Goal: Task Accomplishment & Management: Manage account settings

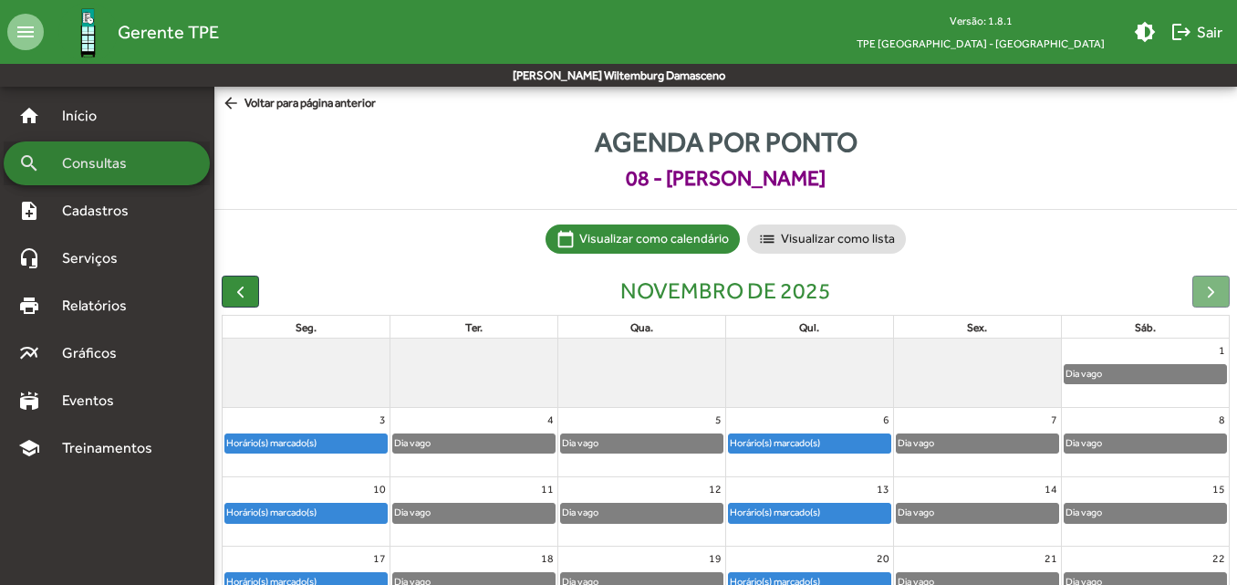
click at [109, 156] on span "Consultas" at bounding box center [100, 163] width 99 height 22
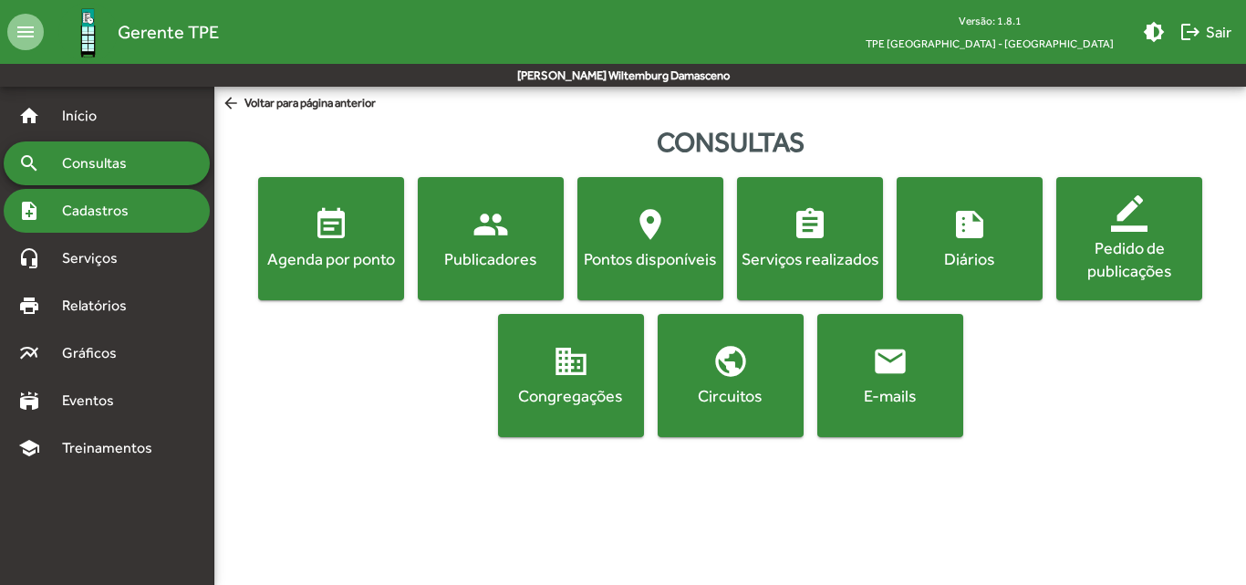
click at [78, 213] on span "Cadastros" at bounding box center [101, 211] width 101 height 22
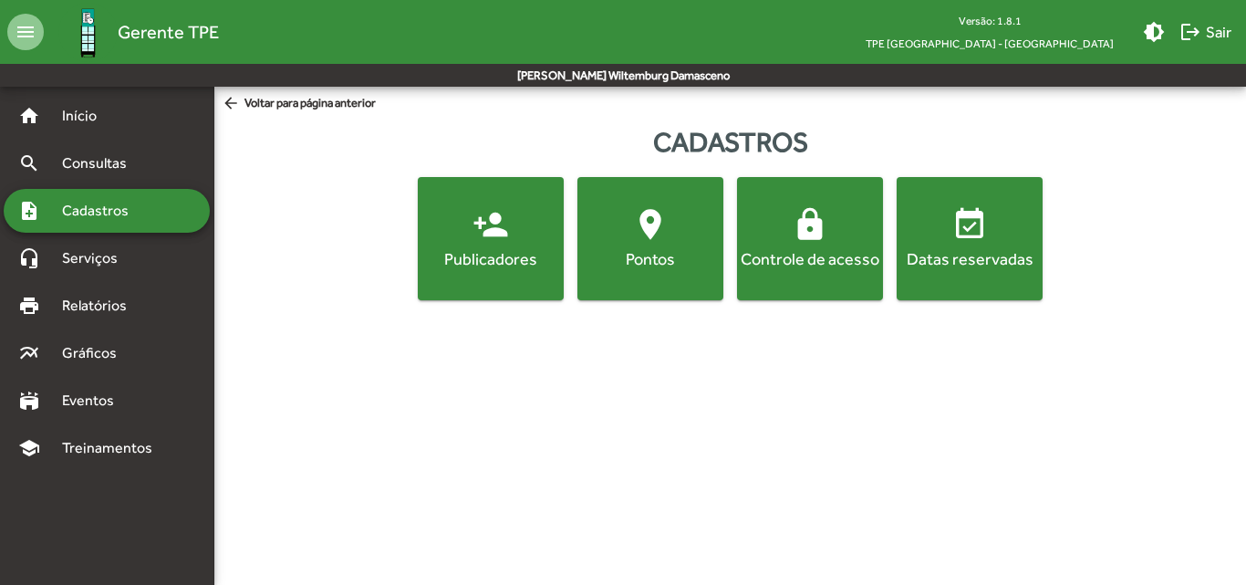
click at [500, 267] on div "Publicadores" at bounding box center [490, 258] width 139 height 23
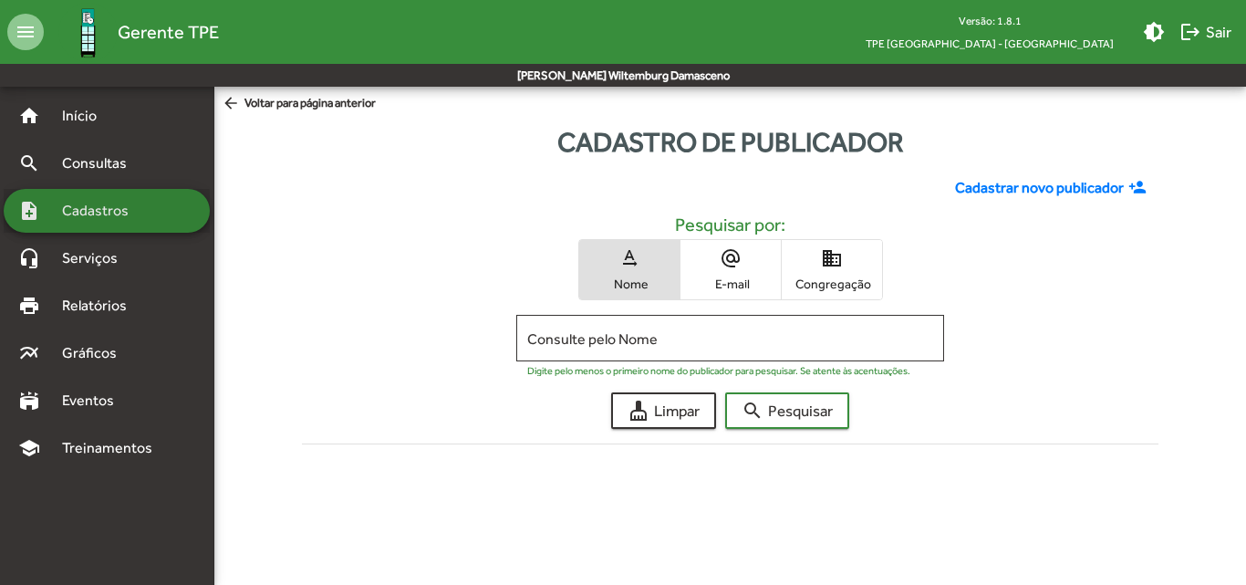
click at [85, 217] on span "Cadastros" at bounding box center [101, 211] width 101 height 22
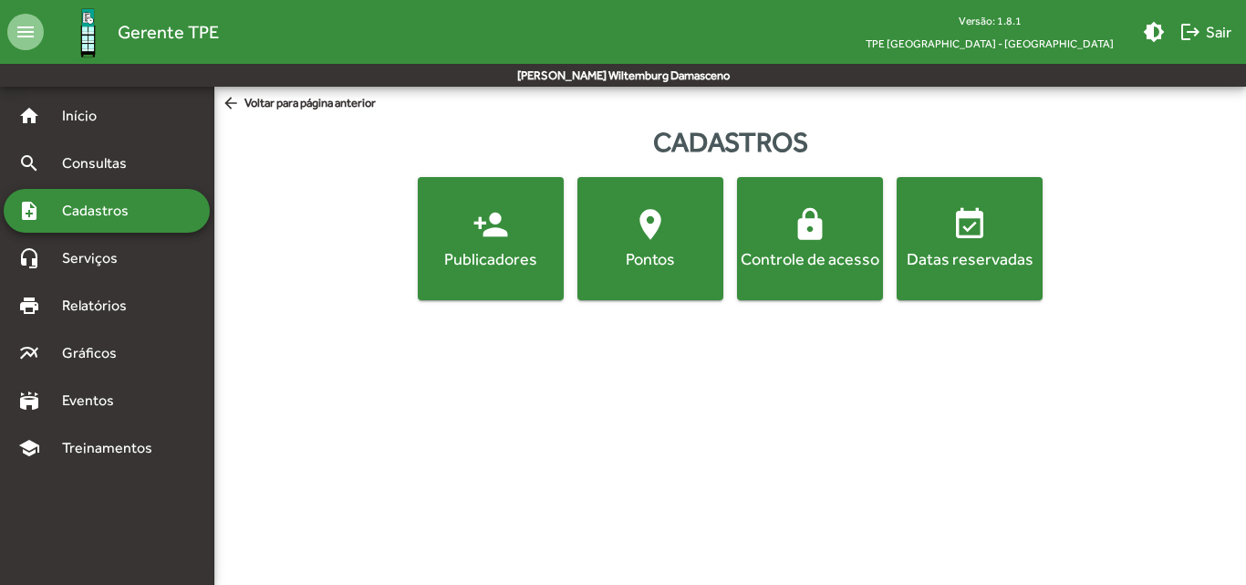
click at [643, 295] on button "location_on [GEOGRAPHIC_DATA]" at bounding box center [650, 238] width 146 height 123
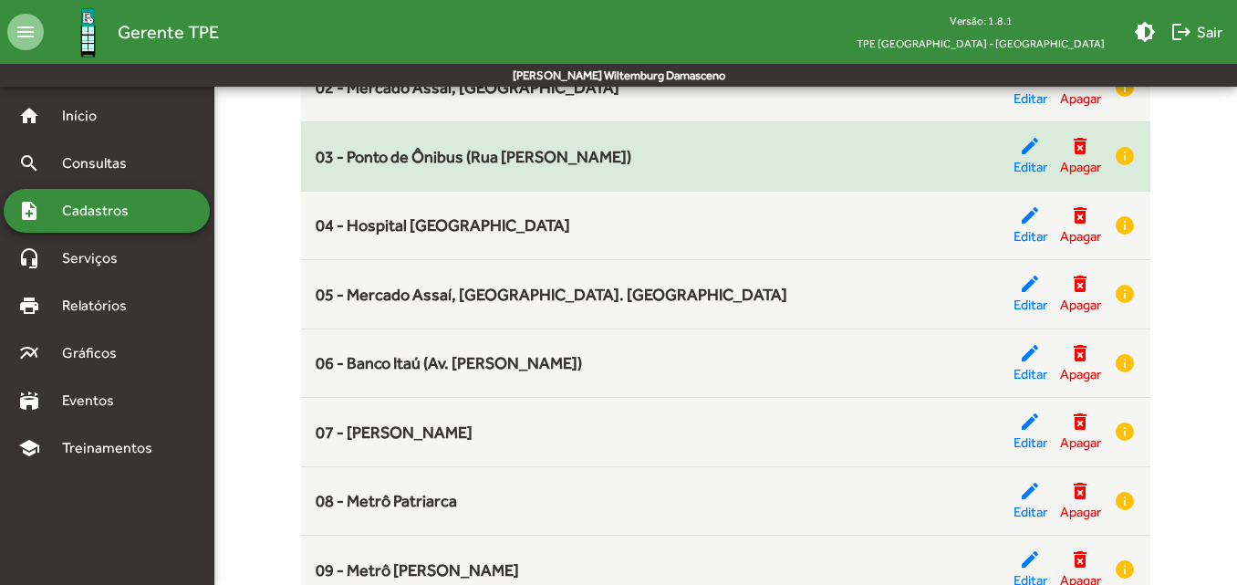
scroll to position [365, 0]
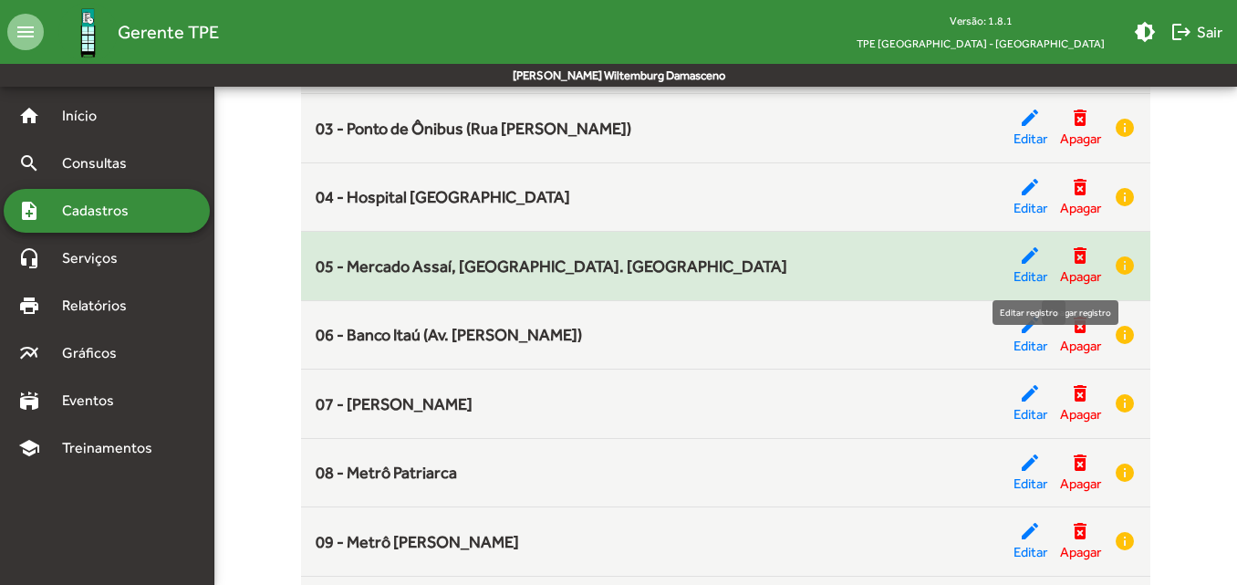
click at [1036, 264] on mat-icon "edit" at bounding box center [1030, 255] width 22 height 22
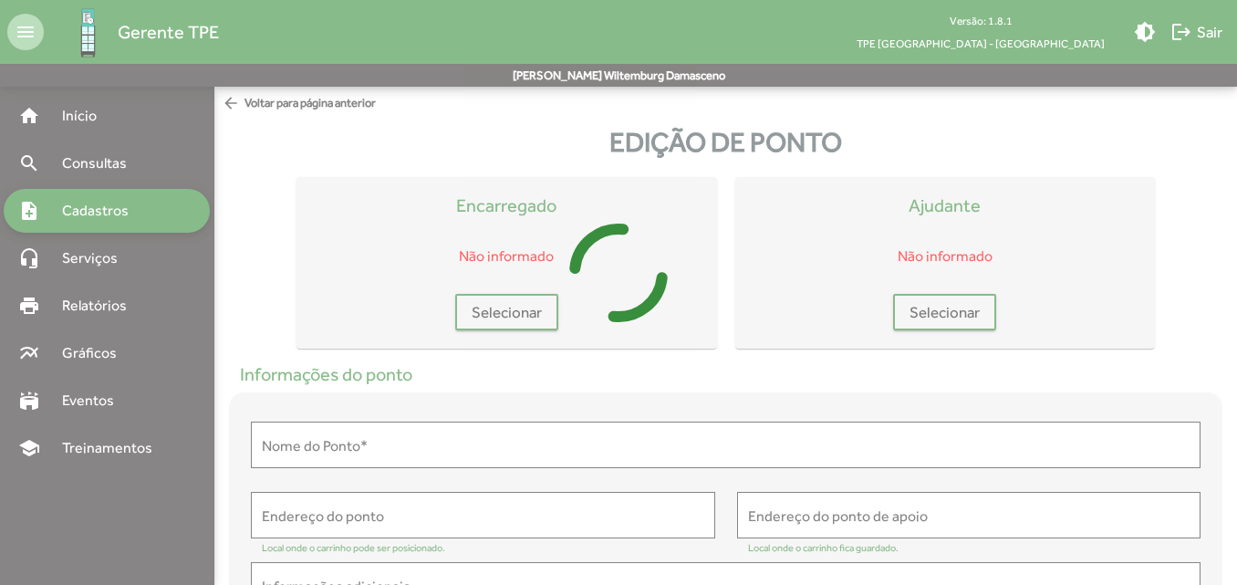
type input "**********"
type textarea "**********"
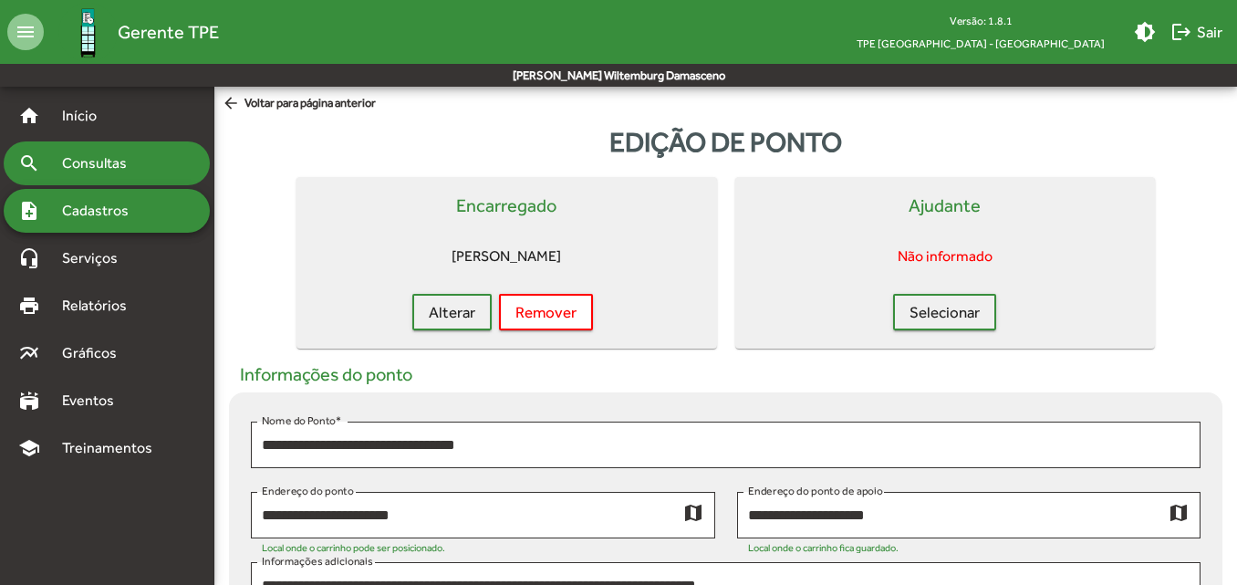
click at [108, 160] on span "Consultas" at bounding box center [100, 163] width 99 height 22
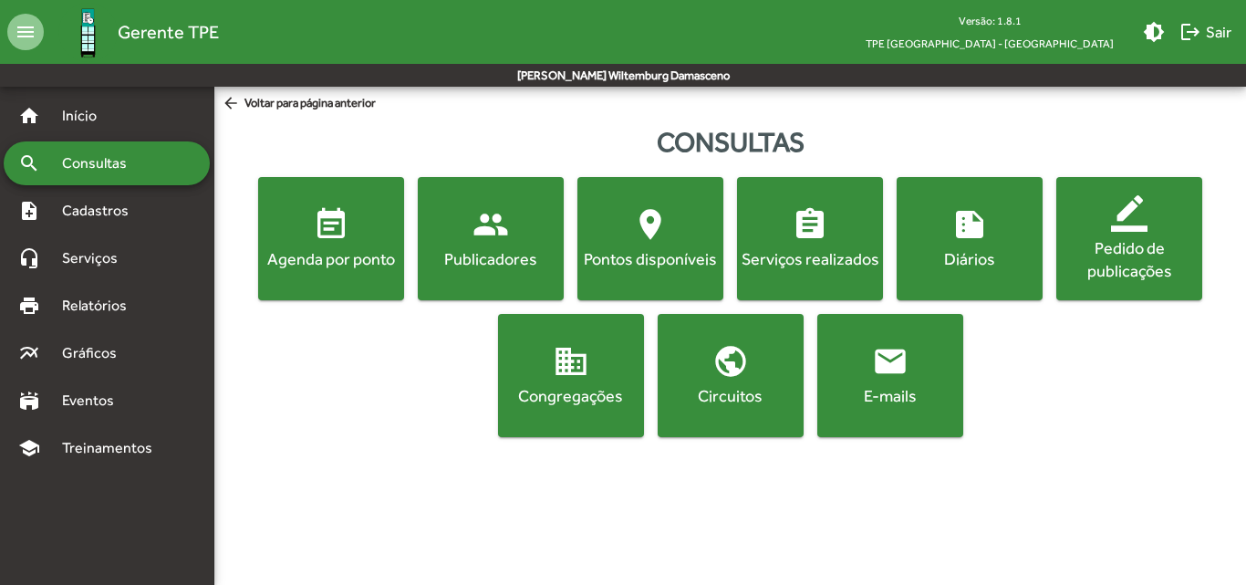
click at [367, 286] on button "event_note Agenda por ponto" at bounding box center [331, 238] width 146 height 123
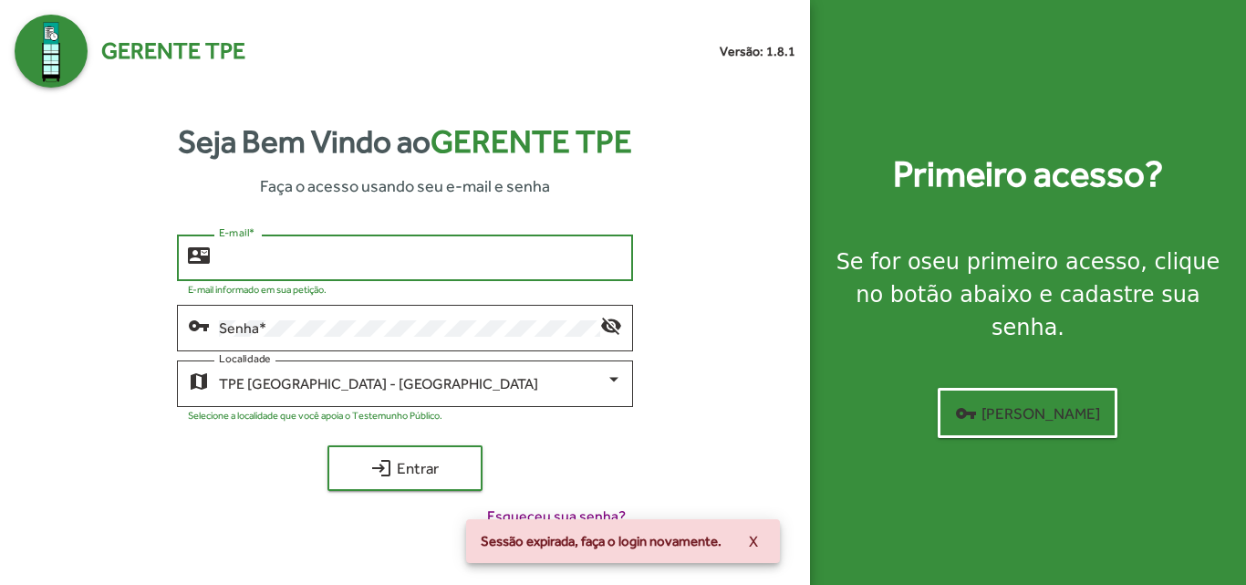
click at [367, 252] on input "E-mail *" at bounding box center [420, 258] width 402 height 16
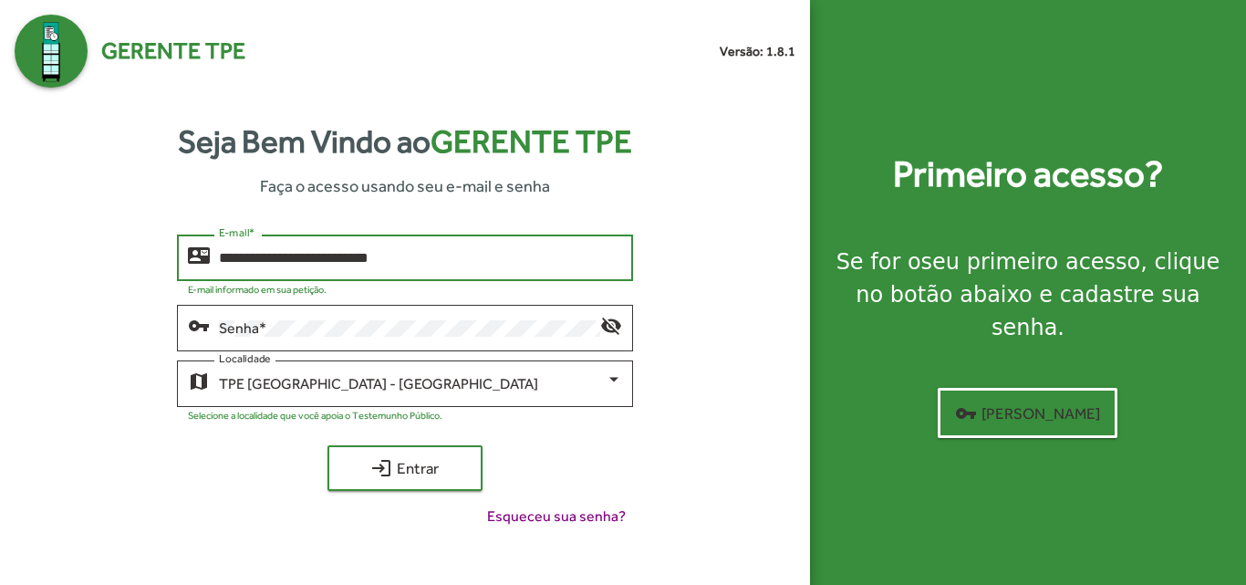
type input "**********"
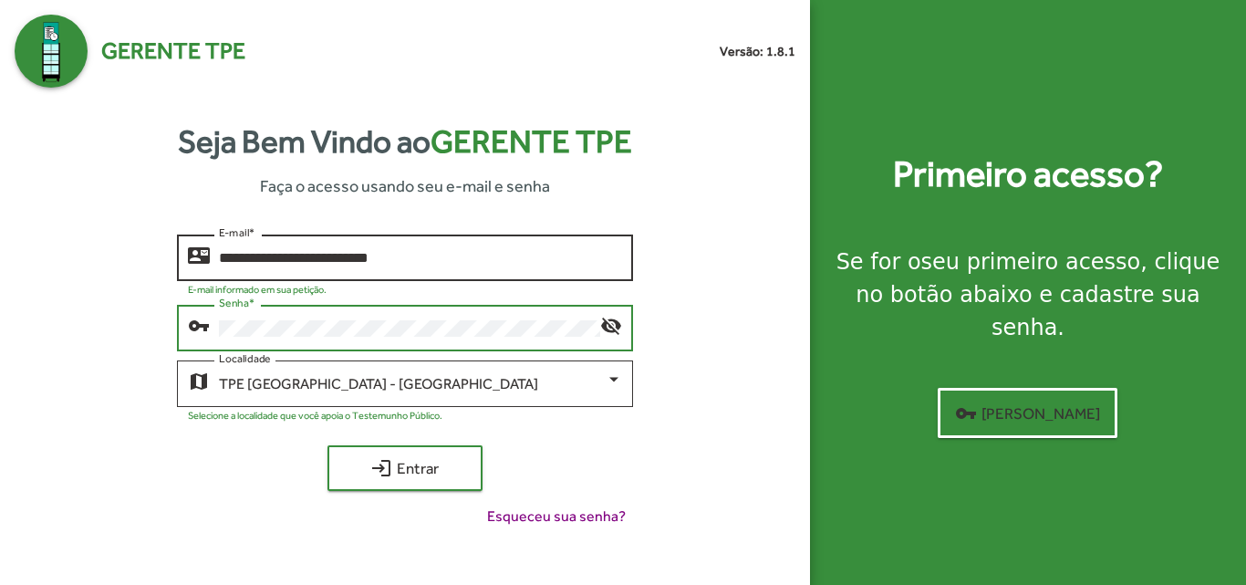
click at [327, 445] on button "login Entrar" at bounding box center [404, 468] width 155 height 46
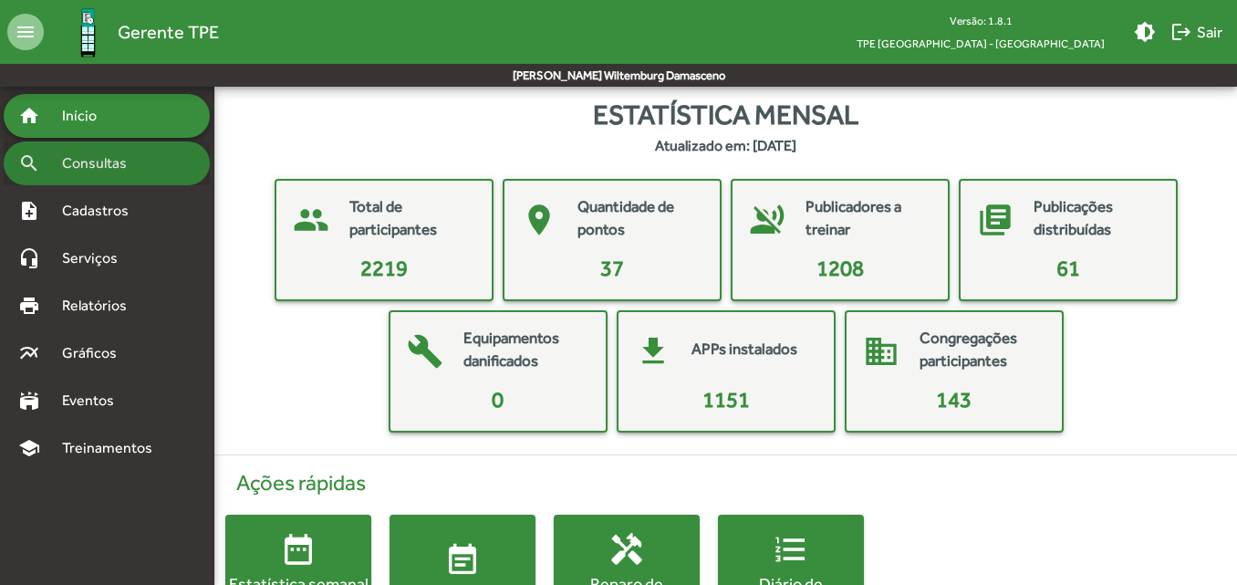
click at [151, 154] on div "search Consultas" at bounding box center [107, 163] width 206 height 44
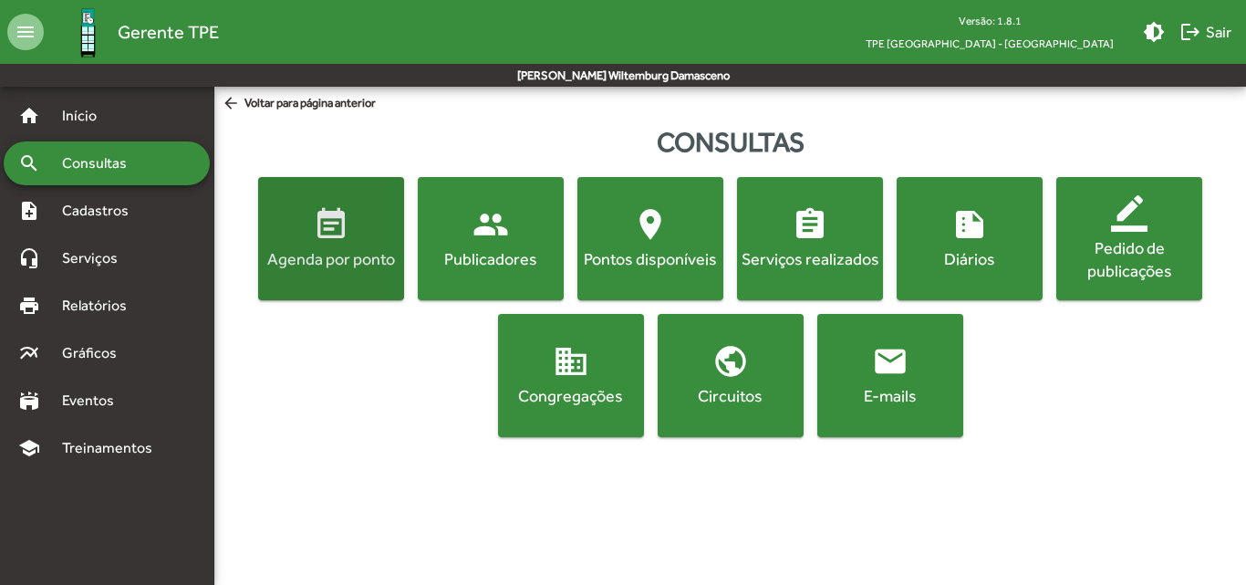
click at [347, 251] on div "Agenda por ponto" at bounding box center [331, 258] width 139 height 23
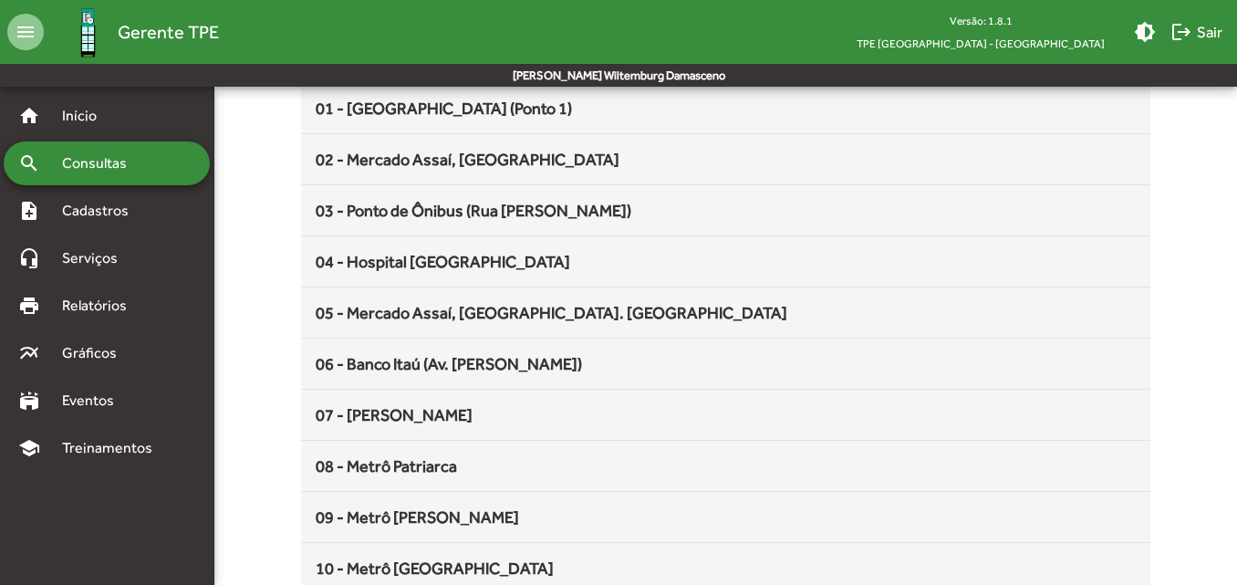
scroll to position [274, 0]
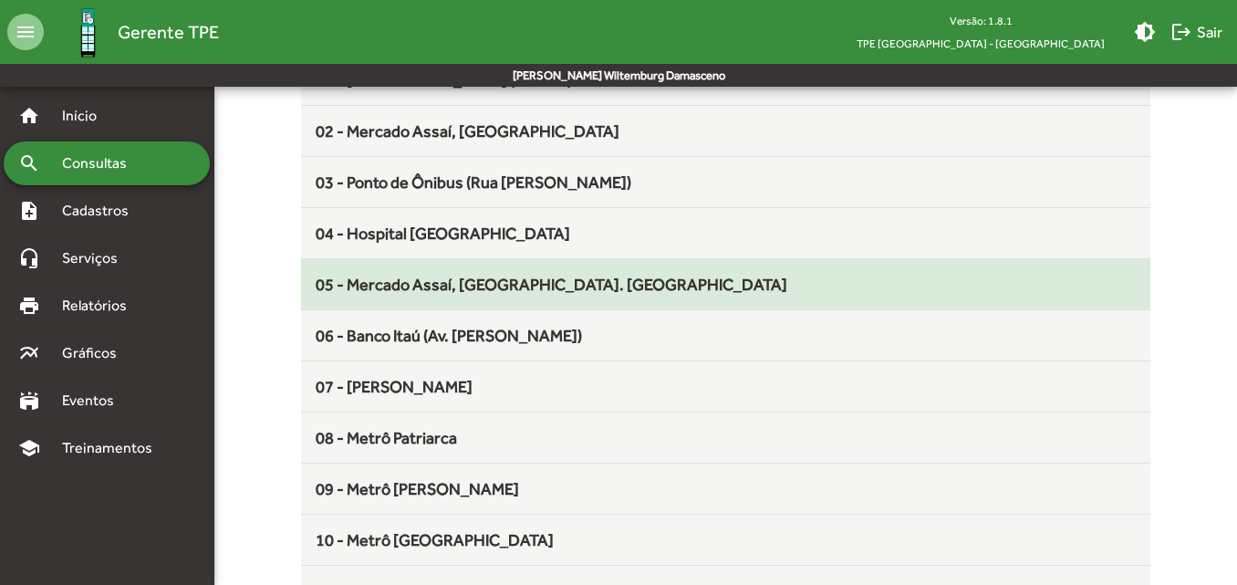
click at [392, 299] on mat-list-item "05 - Mercado Assaí, [GEOGRAPHIC_DATA]. [GEOGRAPHIC_DATA]" at bounding box center [725, 284] width 848 height 51
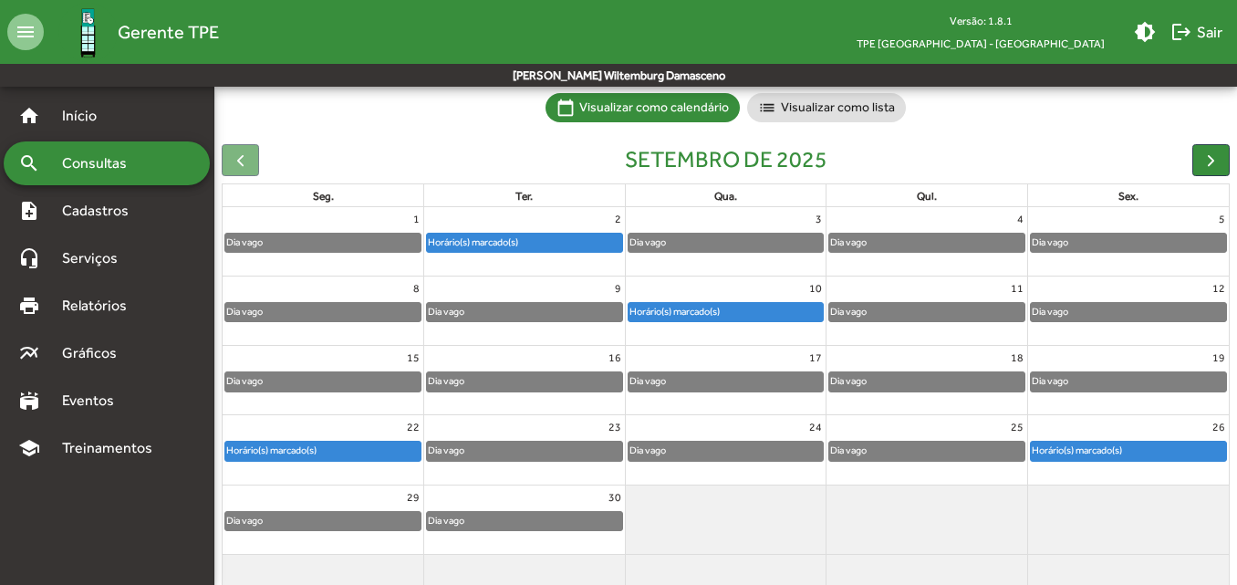
scroll to position [171, 0]
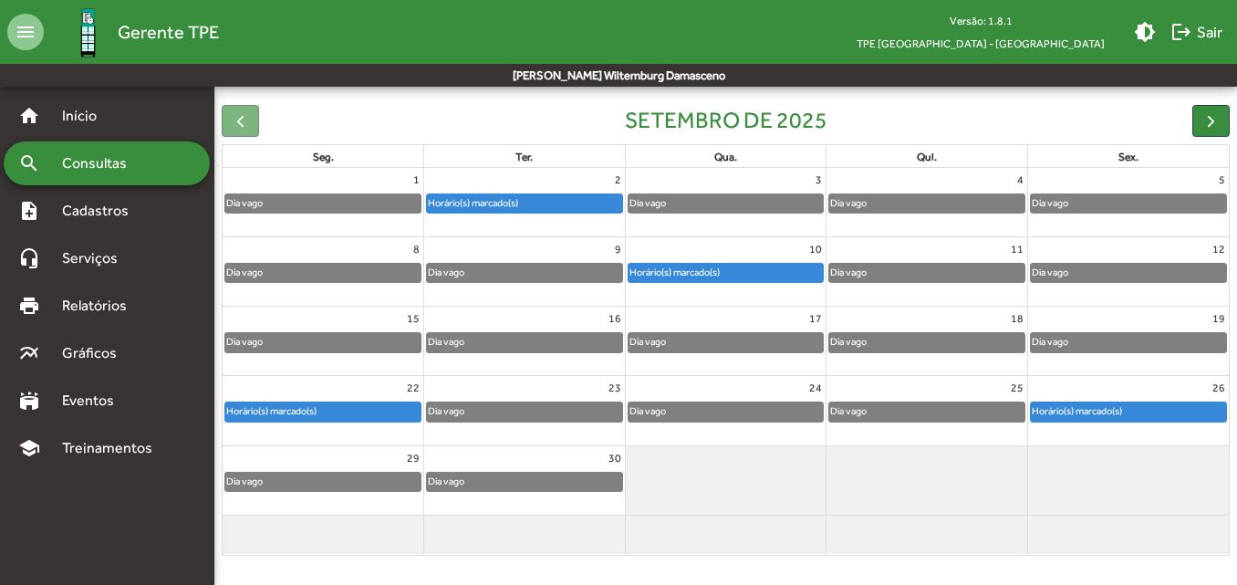
click at [745, 282] on div "Horário(s) marcado(s)" at bounding box center [725, 273] width 195 height 18
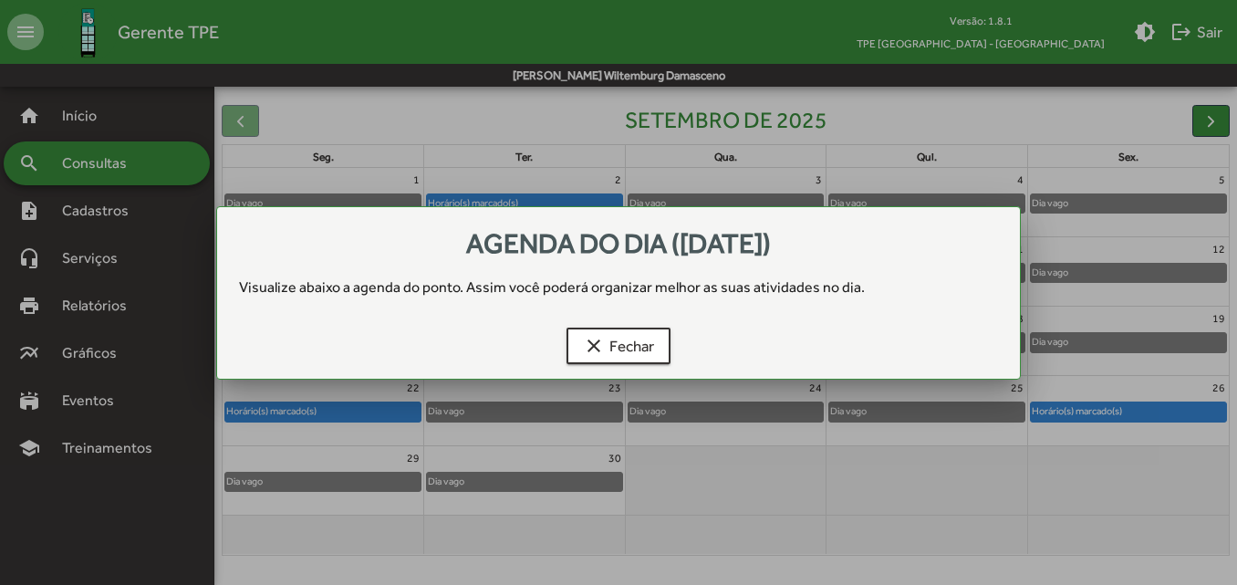
scroll to position [0, 0]
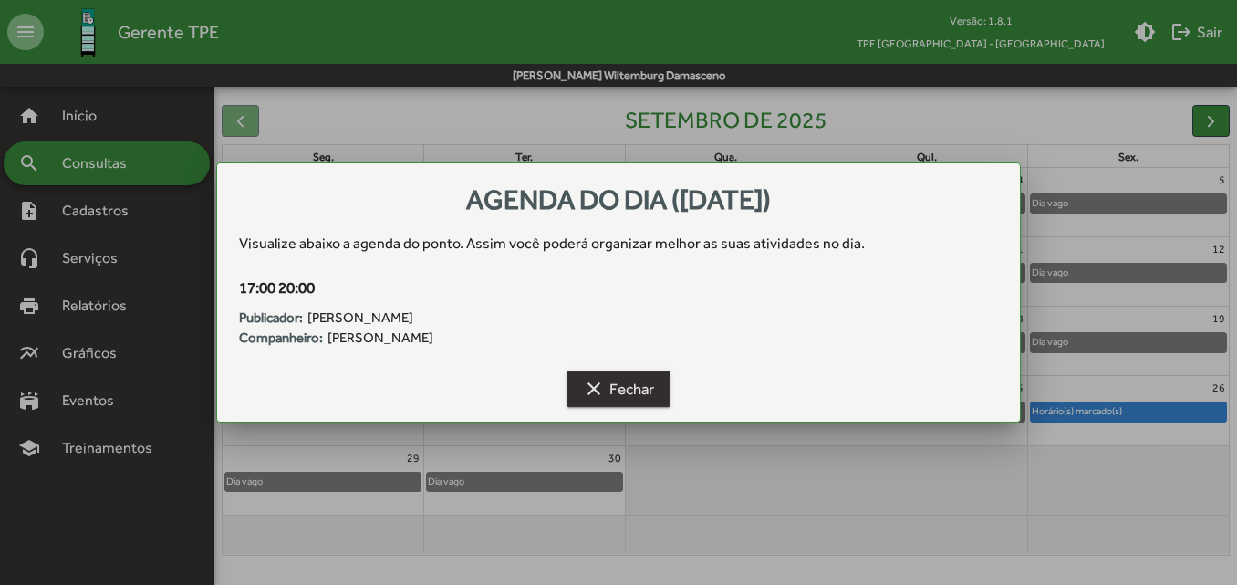
click at [633, 396] on span "clear Fechar" at bounding box center [618, 388] width 71 height 33
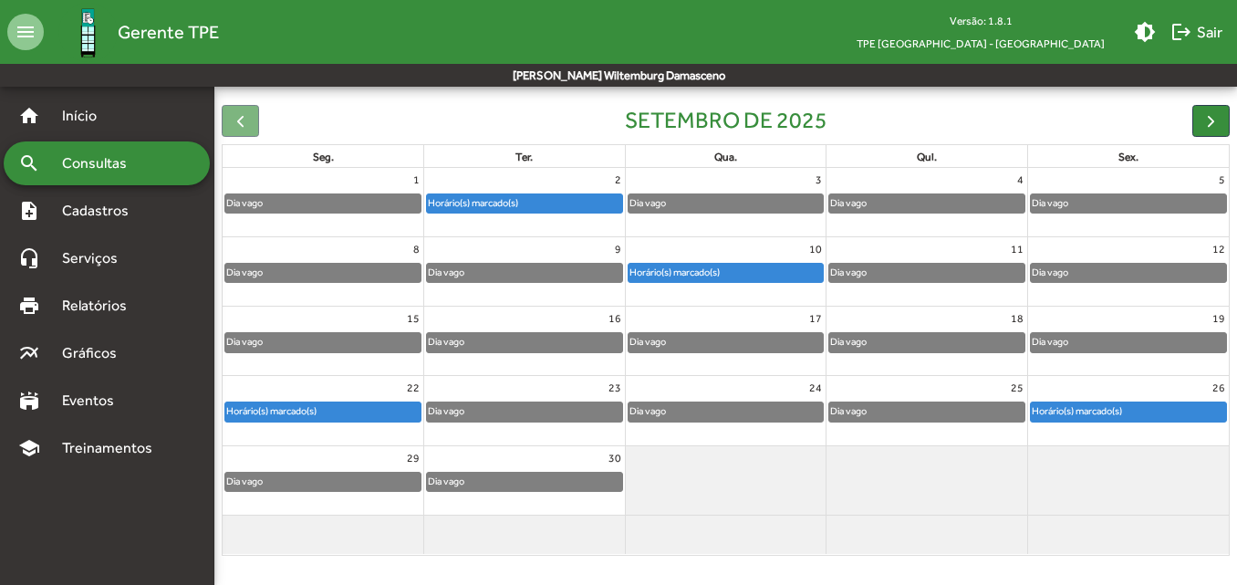
click at [533, 208] on div "Horário(s) marcado(s)" at bounding box center [524, 203] width 195 height 18
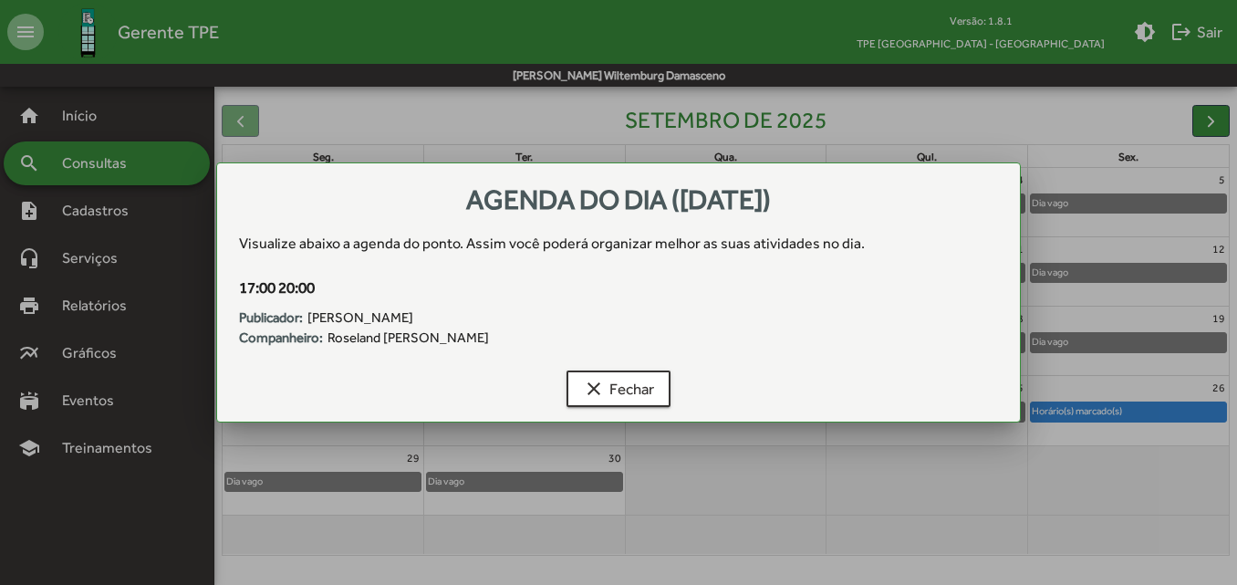
click at [650, 109] on div at bounding box center [618, 292] width 1237 height 585
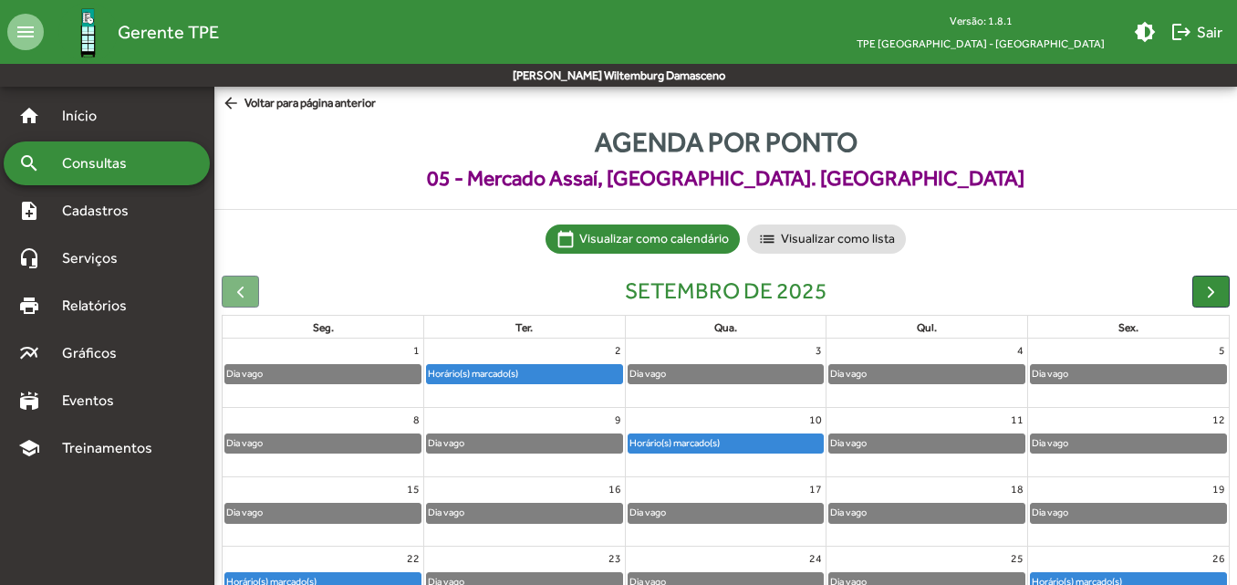
scroll to position [171, 0]
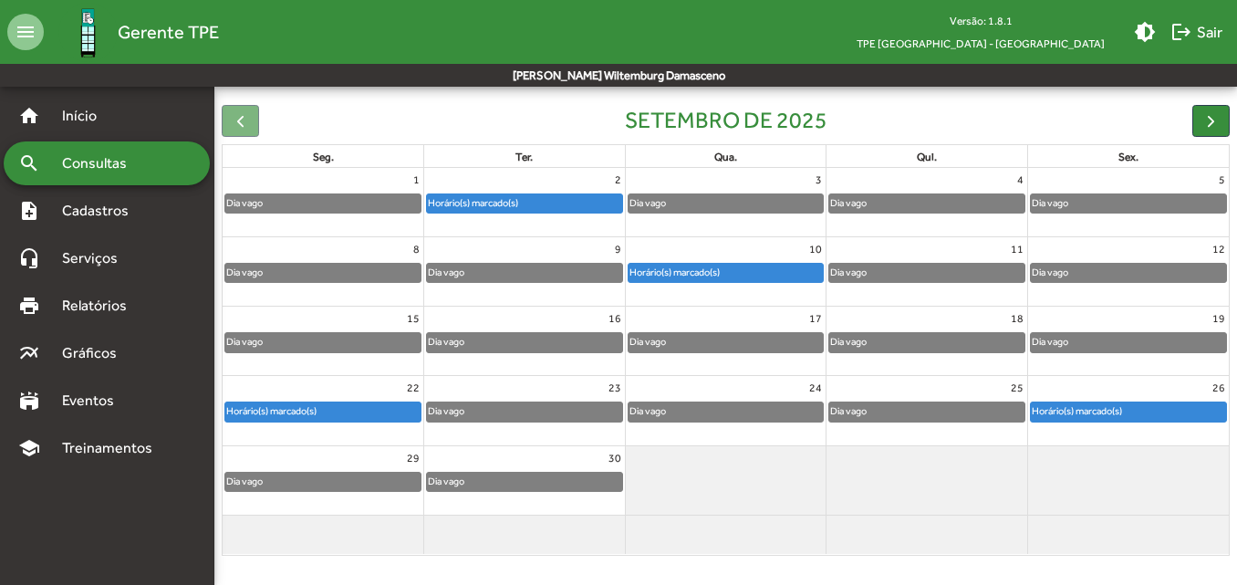
click at [678, 258] on div "10" at bounding box center [726, 249] width 201 height 24
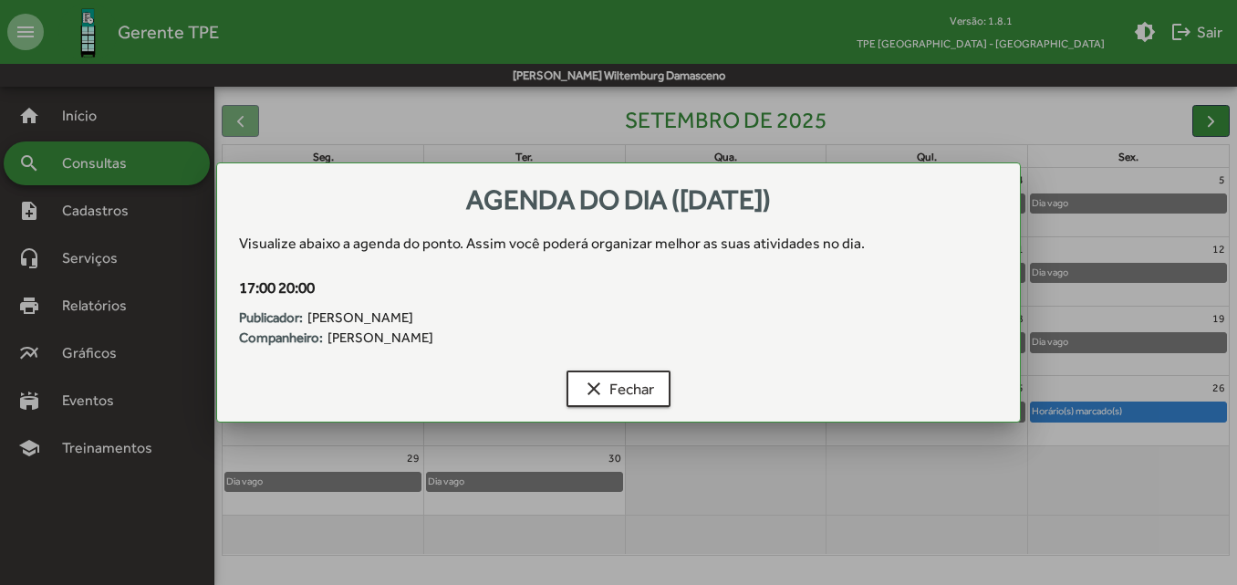
scroll to position [0, 0]
click at [631, 391] on span "clear Fechar" at bounding box center [618, 388] width 71 height 33
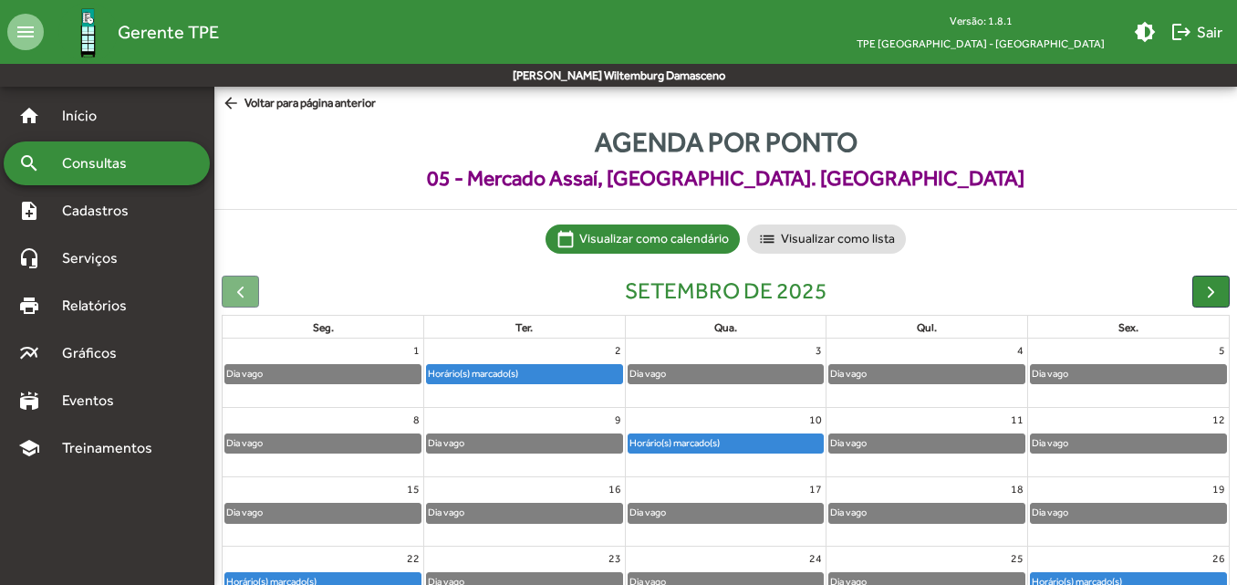
scroll to position [171, 0]
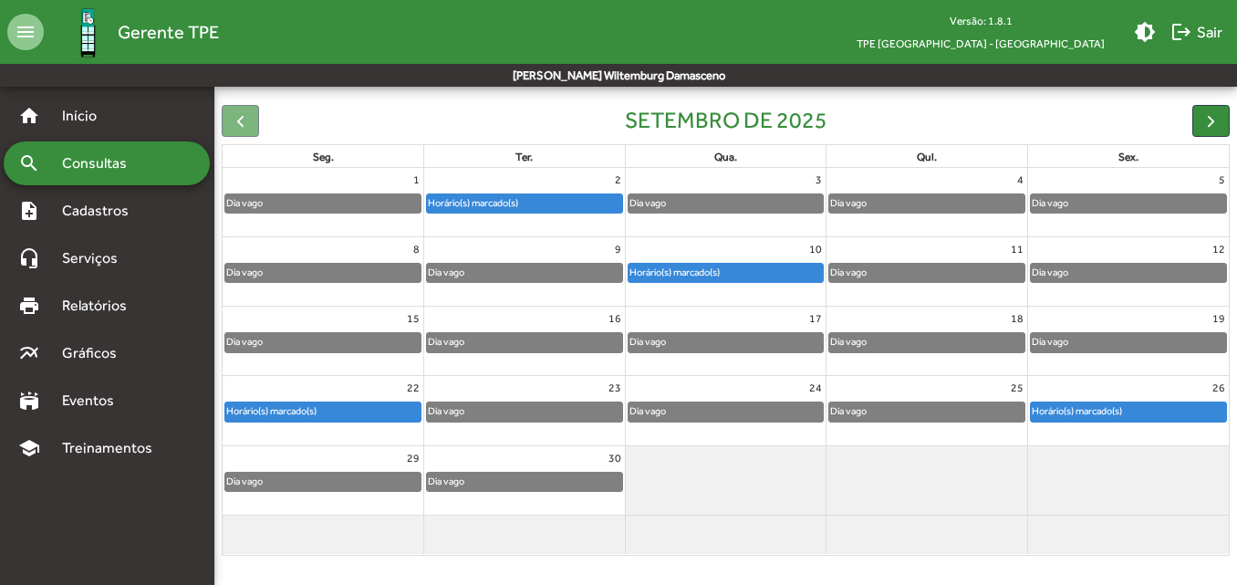
click at [392, 419] on div "Horário(s) marcado(s)" at bounding box center [322, 411] width 195 height 18
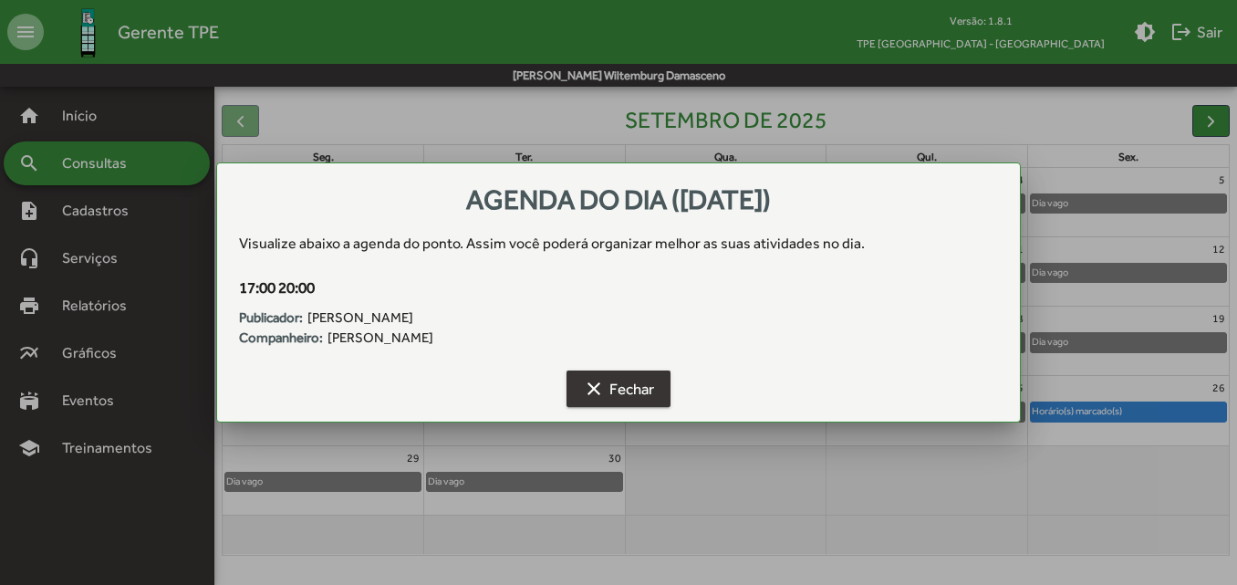
click at [661, 394] on button "clear Fechar" at bounding box center [618, 388] width 104 height 36
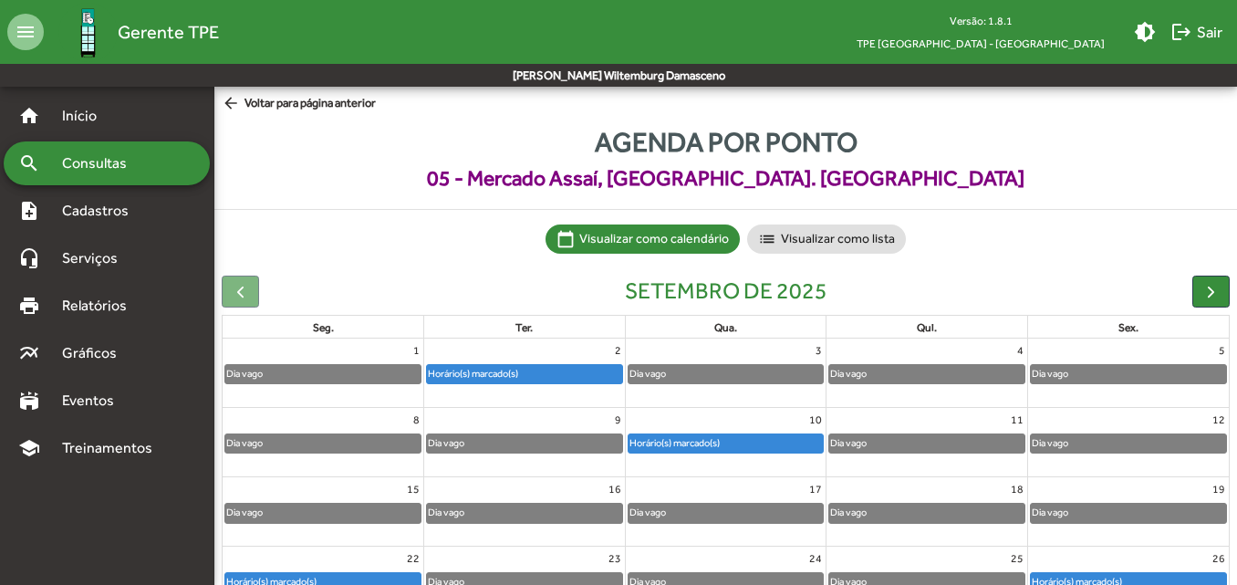
scroll to position [171, 0]
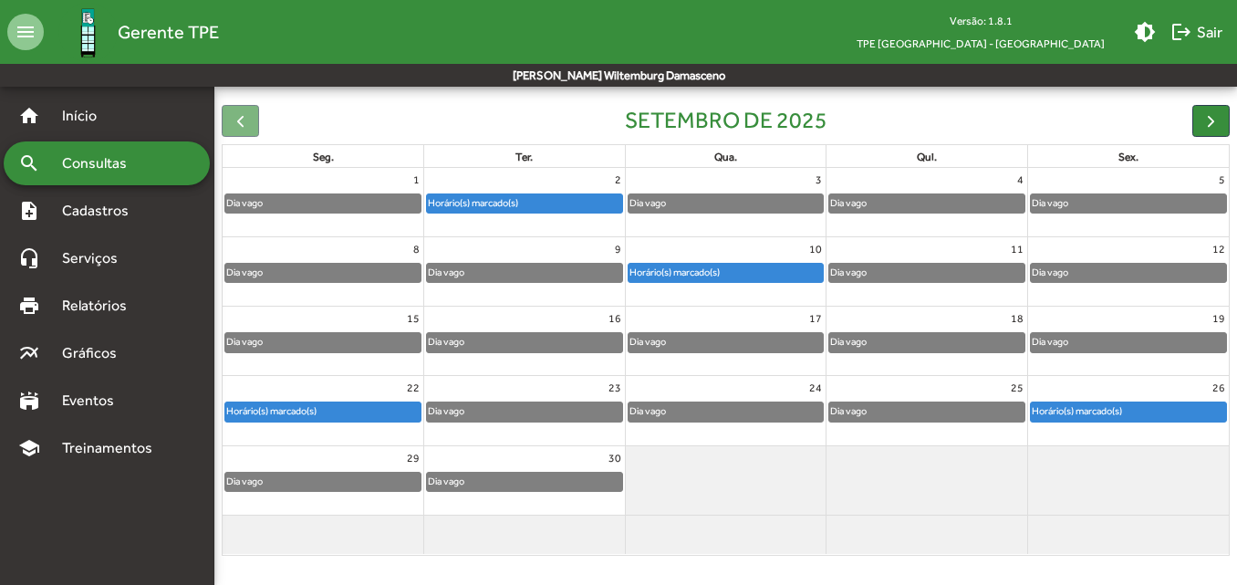
click at [1137, 414] on div "Horário(s) marcado(s)" at bounding box center [1127, 411] width 195 height 18
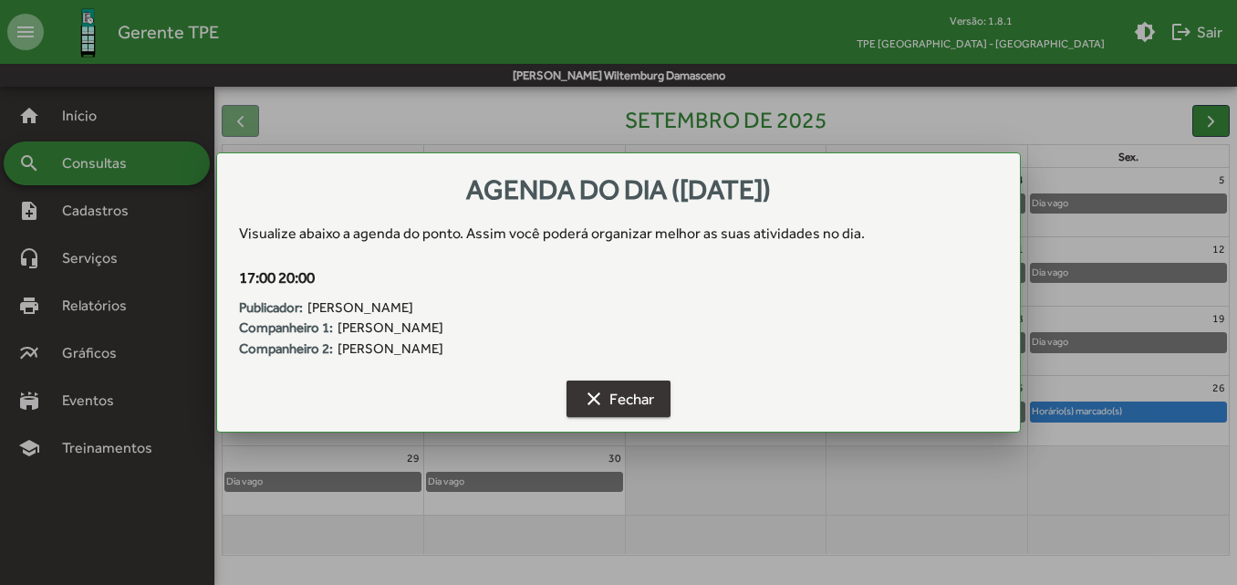
click at [632, 402] on span "clear Fechar" at bounding box center [618, 398] width 71 height 33
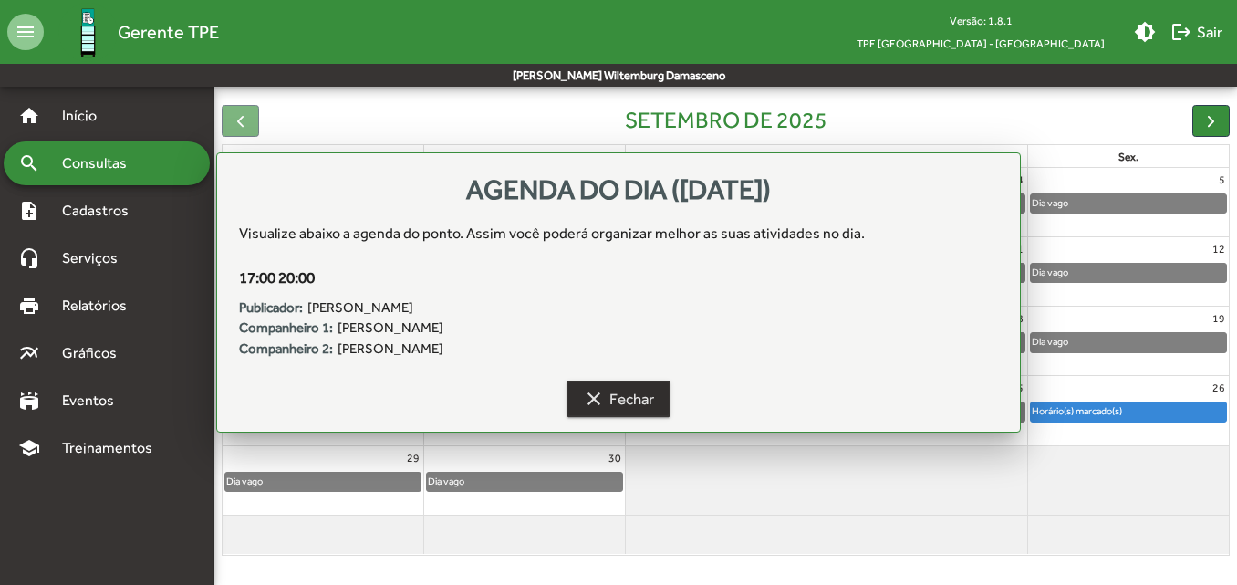
scroll to position [171, 0]
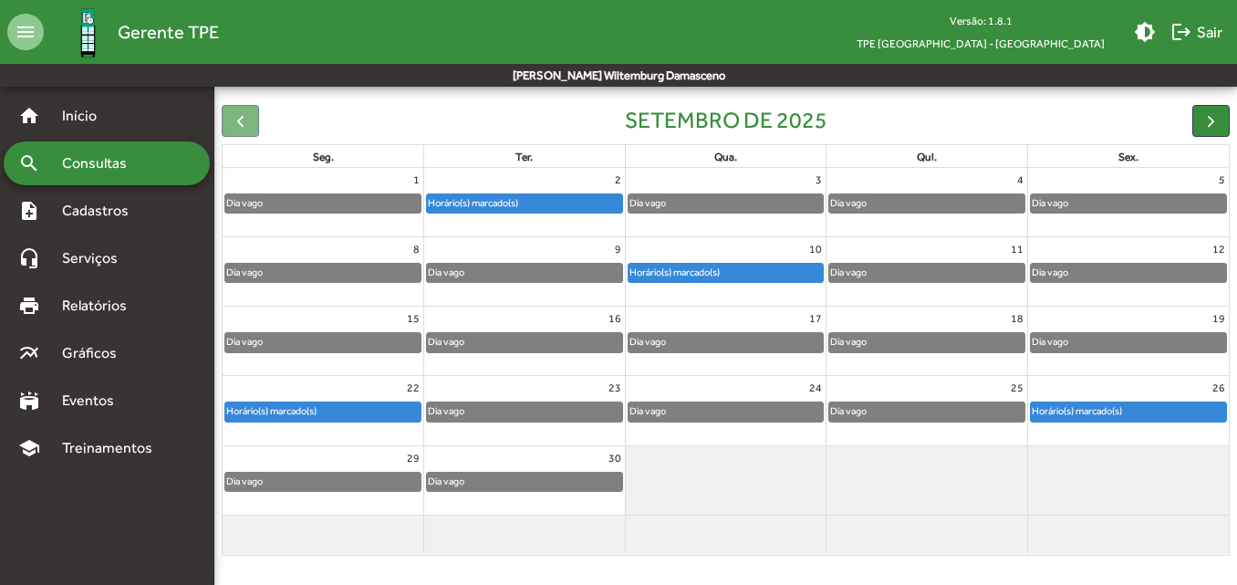
click at [518, 221] on div "Horário(s) marcado(s)" at bounding box center [524, 206] width 201 height 29
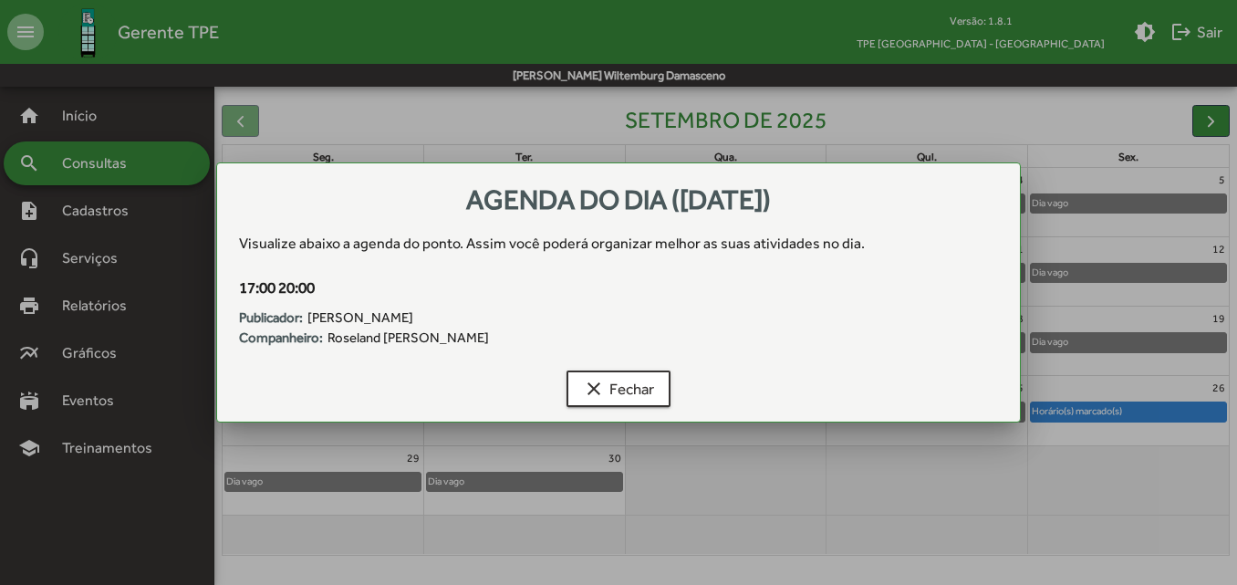
scroll to position [0, 0]
click at [607, 393] on span "clear Fechar" at bounding box center [618, 388] width 71 height 33
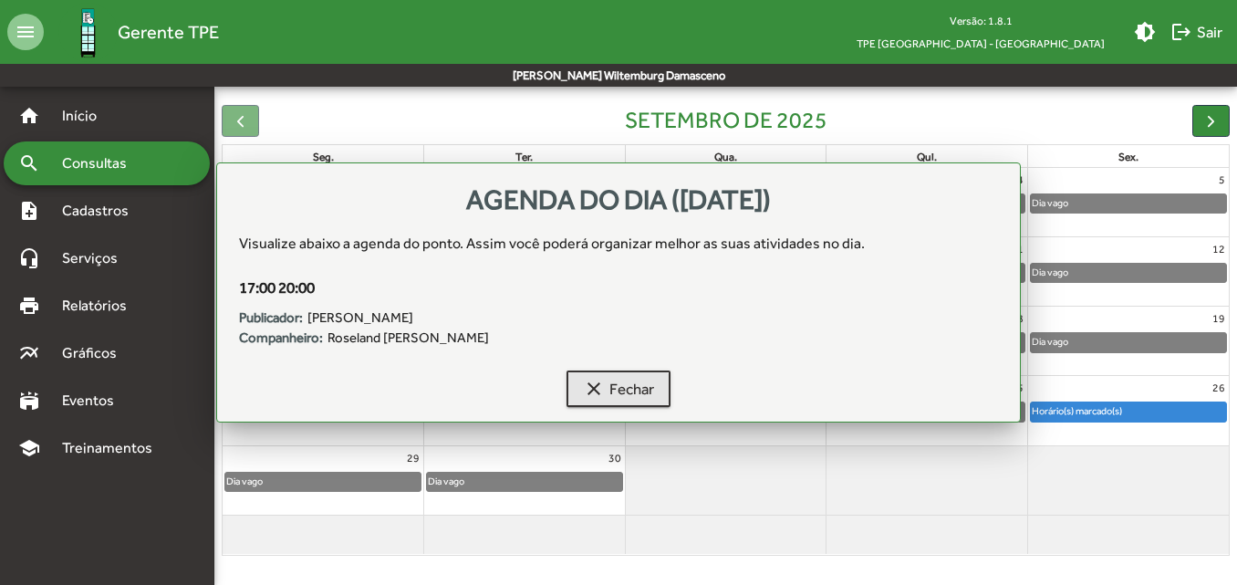
scroll to position [171, 0]
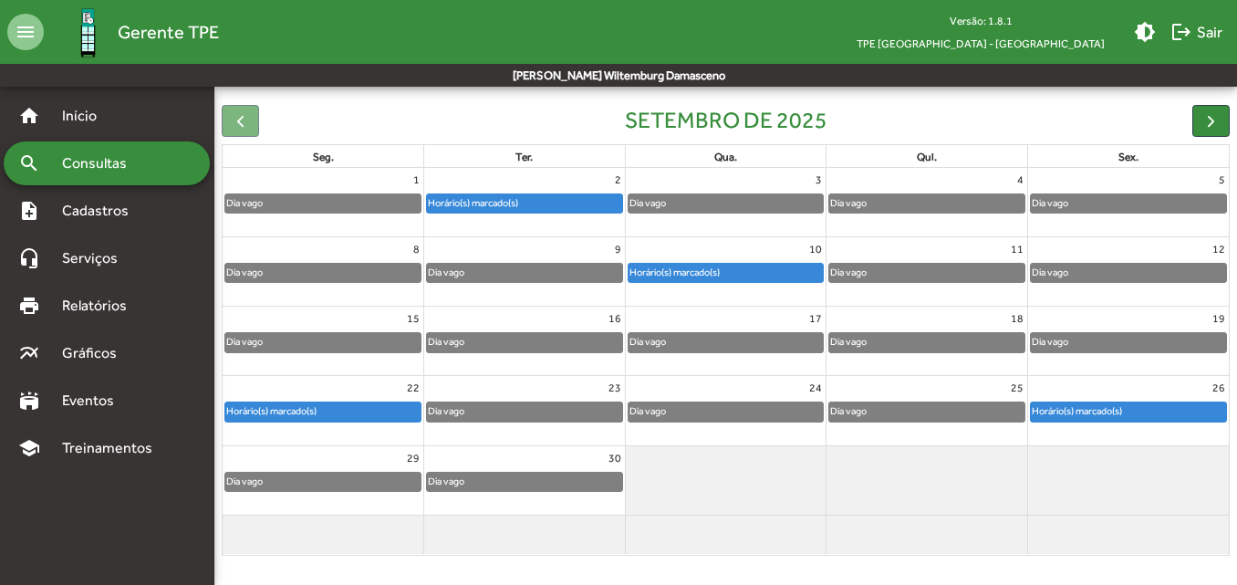
click at [657, 265] on div "Horário(s) marcado(s)" at bounding box center [674, 272] width 92 height 17
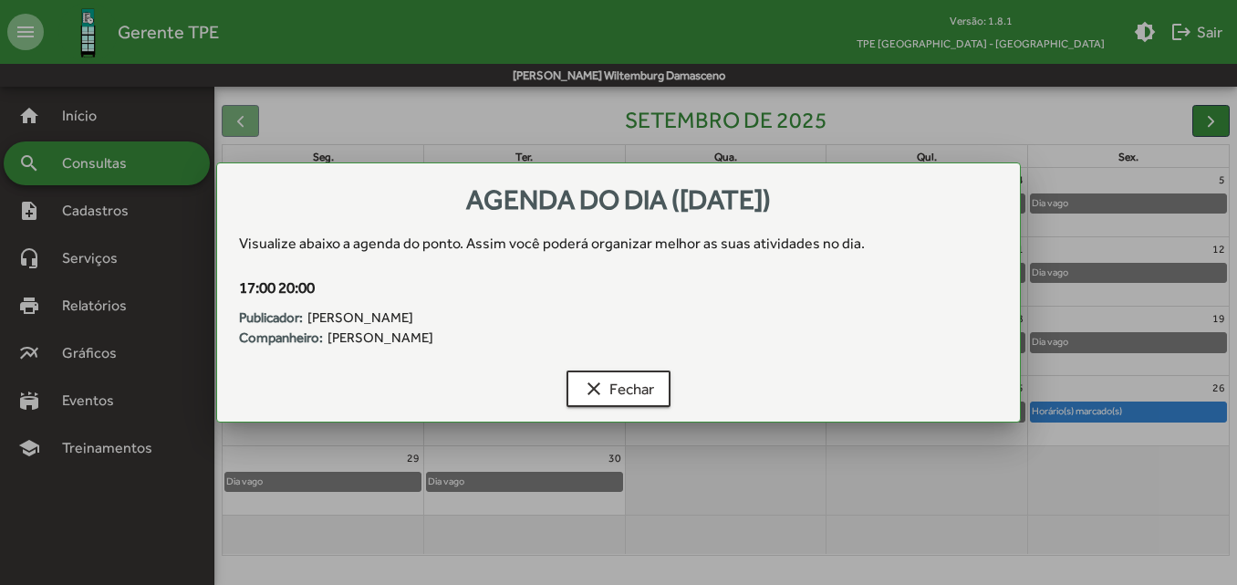
scroll to position [0, 0]
click at [645, 376] on span "clear Fechar" at bounding box center [618, 388] width 71 height 33
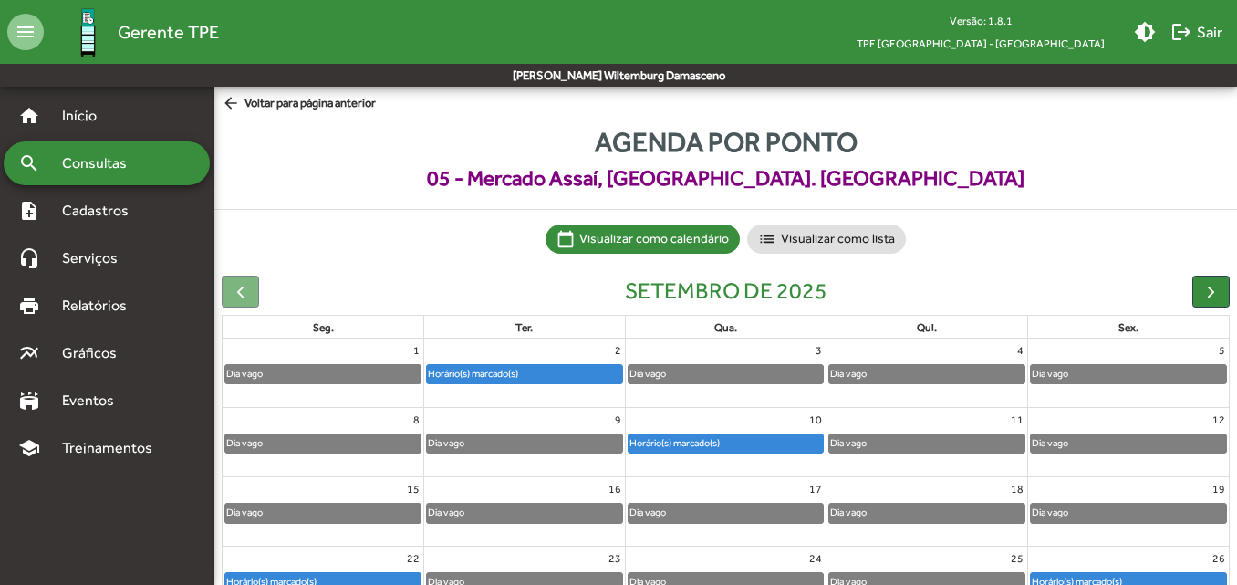
scroll to position [171, 0]
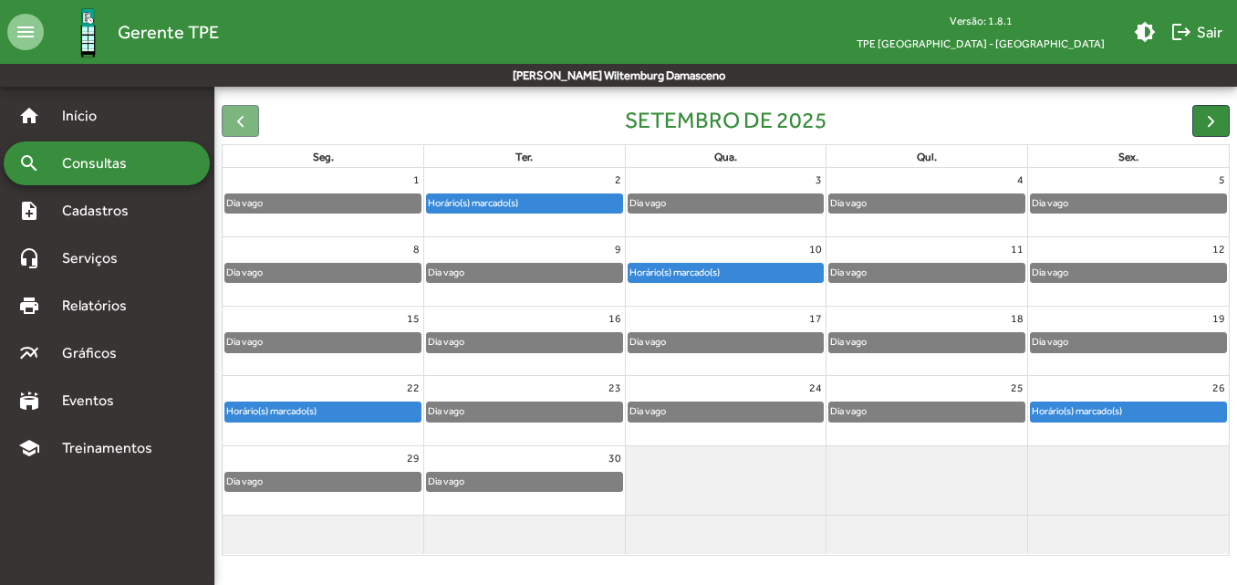
click at [373, 427] on div "Horário(s) marcado(s)" at bounding box center [322, 414] width 201 height 29
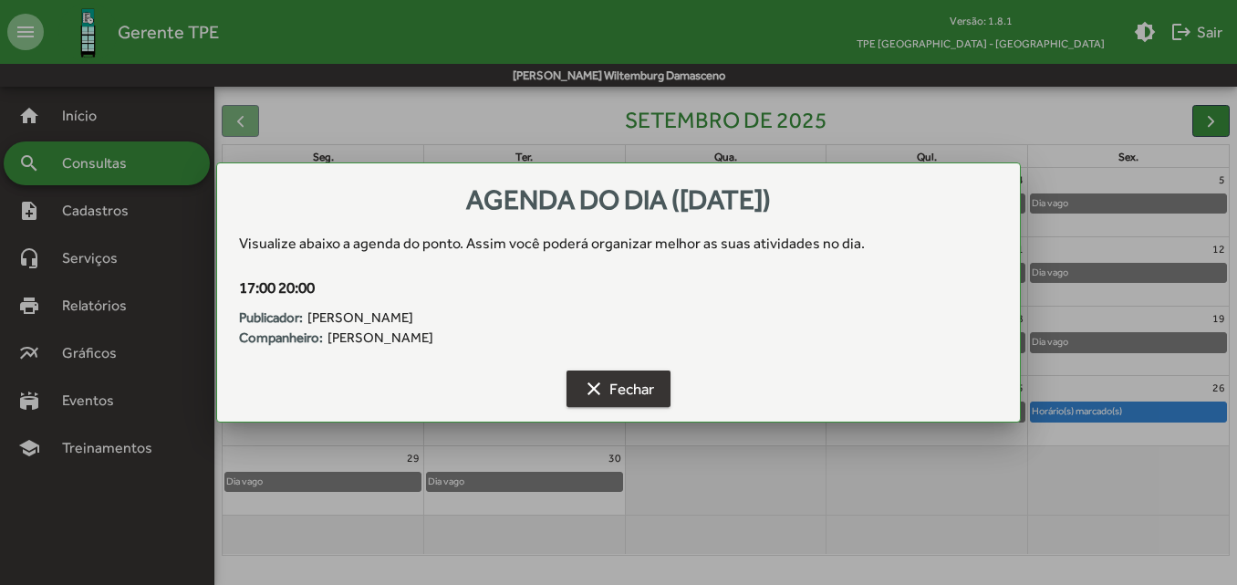
click at [643, 386] on span "clear Fechar" at bounding box center [618, 388] width 71 height 33
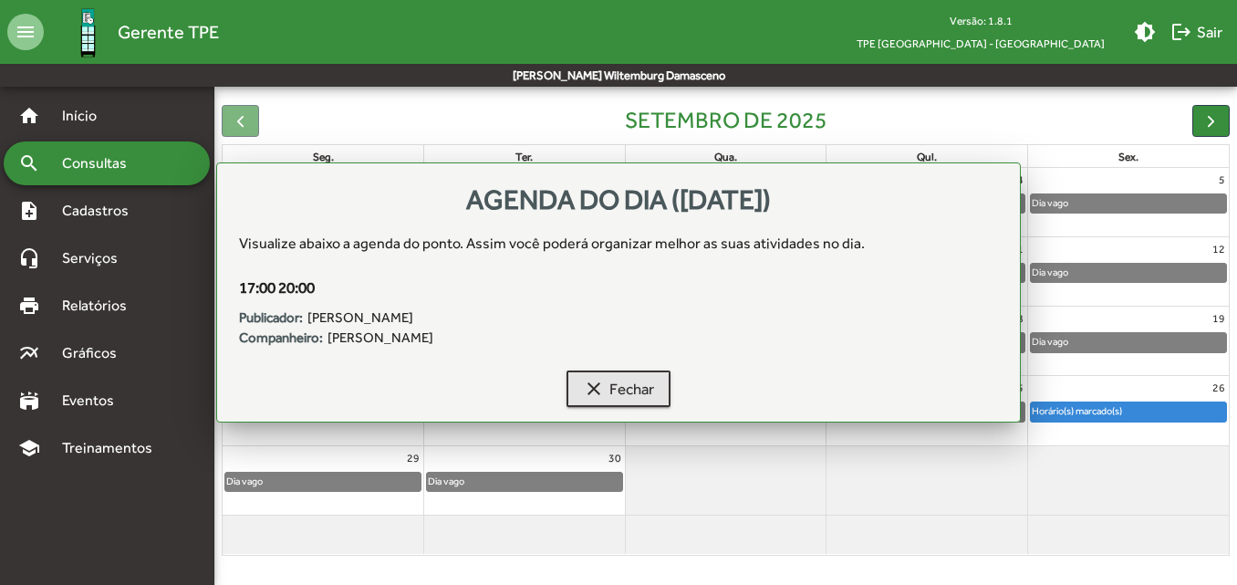
scroll to position [171, 0]
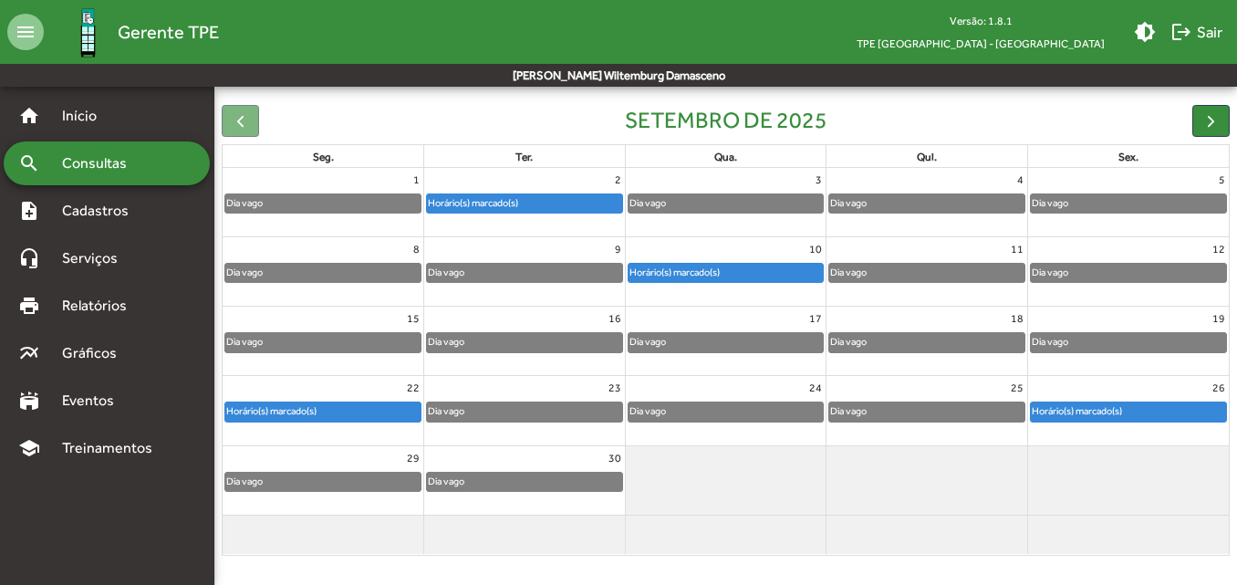
click at [1068, 437] on div "26 Horário(s) marcado(s)" at bounding box center [1128, 410] width 201 height 68
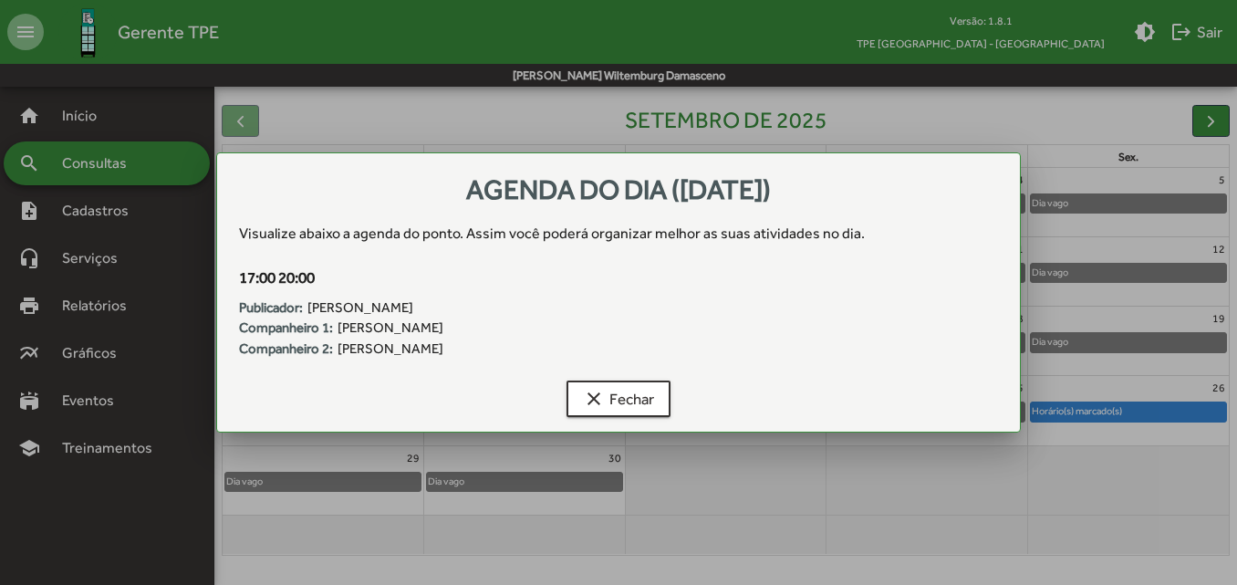
scroll to position [0, 0]
click at [587, 411] on span "clear Fechar" at bounding box center [618, 398] width 71 height 33
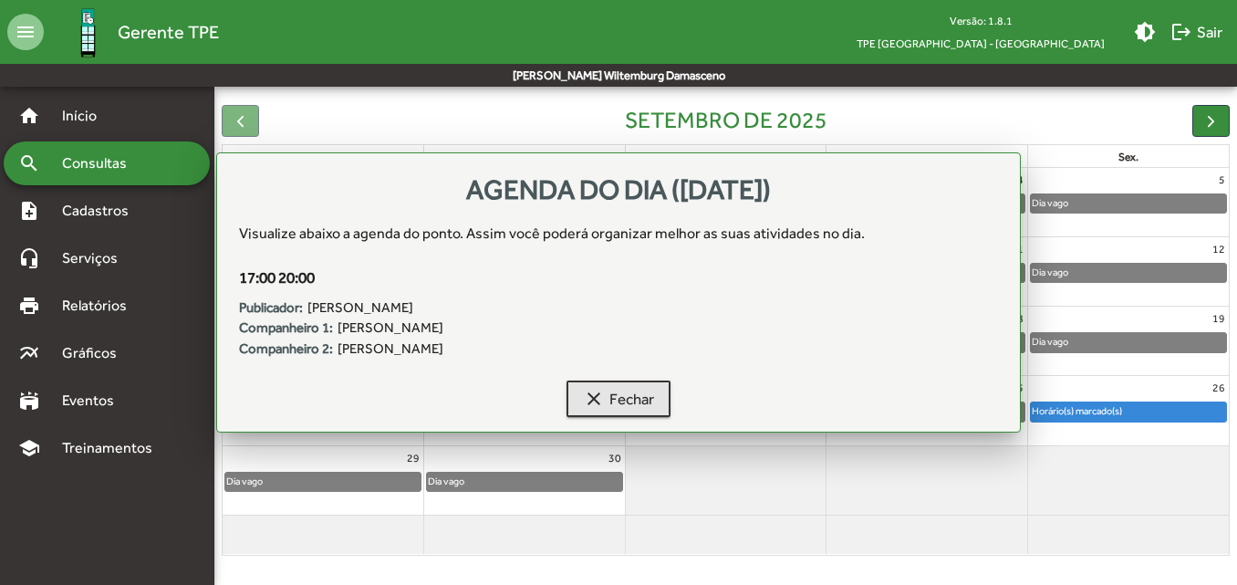
scroll to position [171, 0]
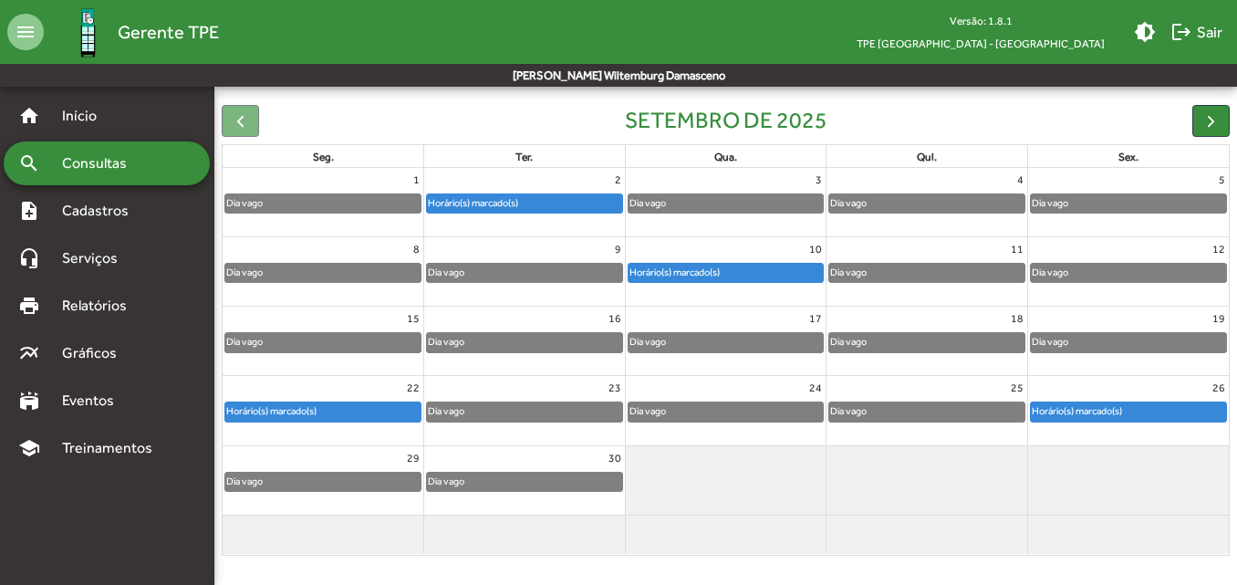
click at [392, 407] on div "Horário(s) marcado(s)" at bounding box center [322, 411] width 195 height 18
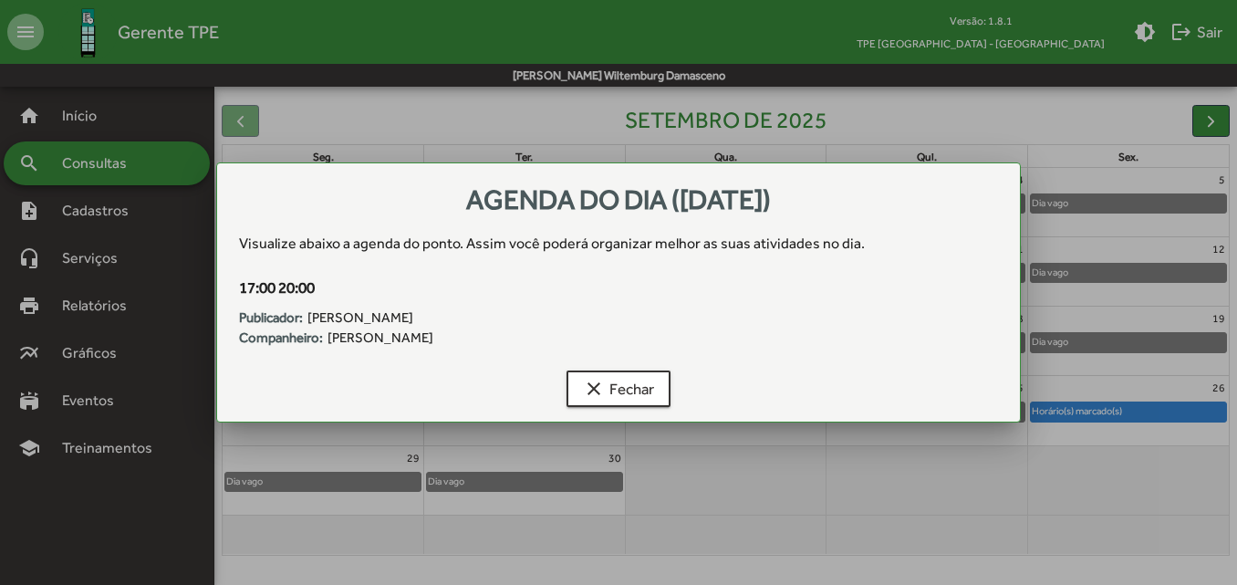
scroll to position [0, 0]
click at [655, 398] on button "clear Fechar" at bounding box center [618, 388] width 104 height 36
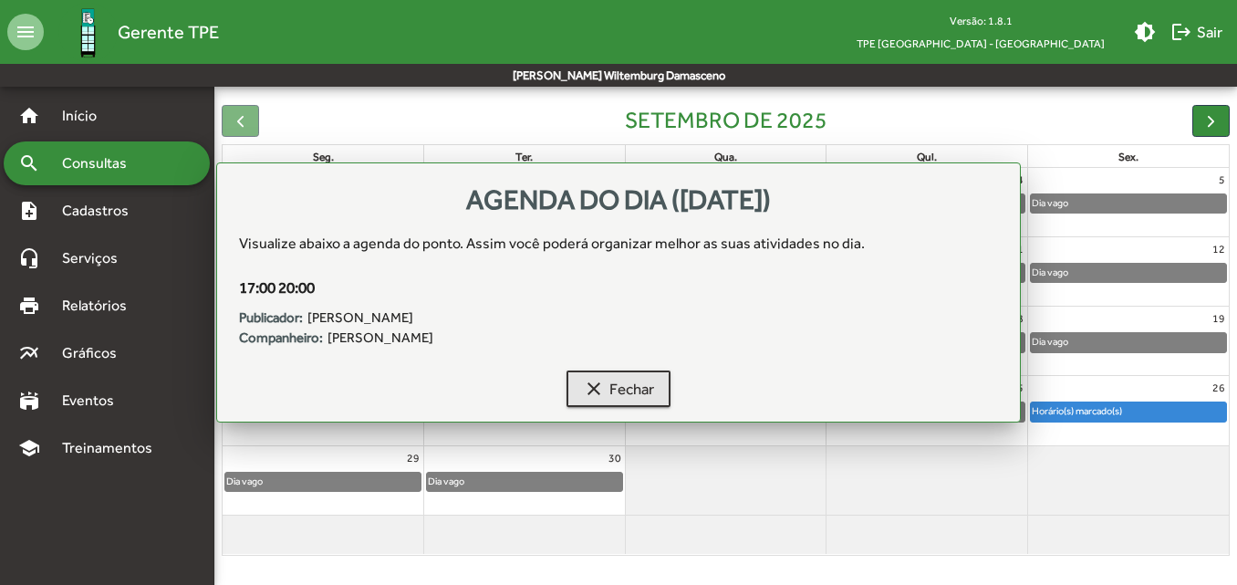
scroll to position [171, 0]
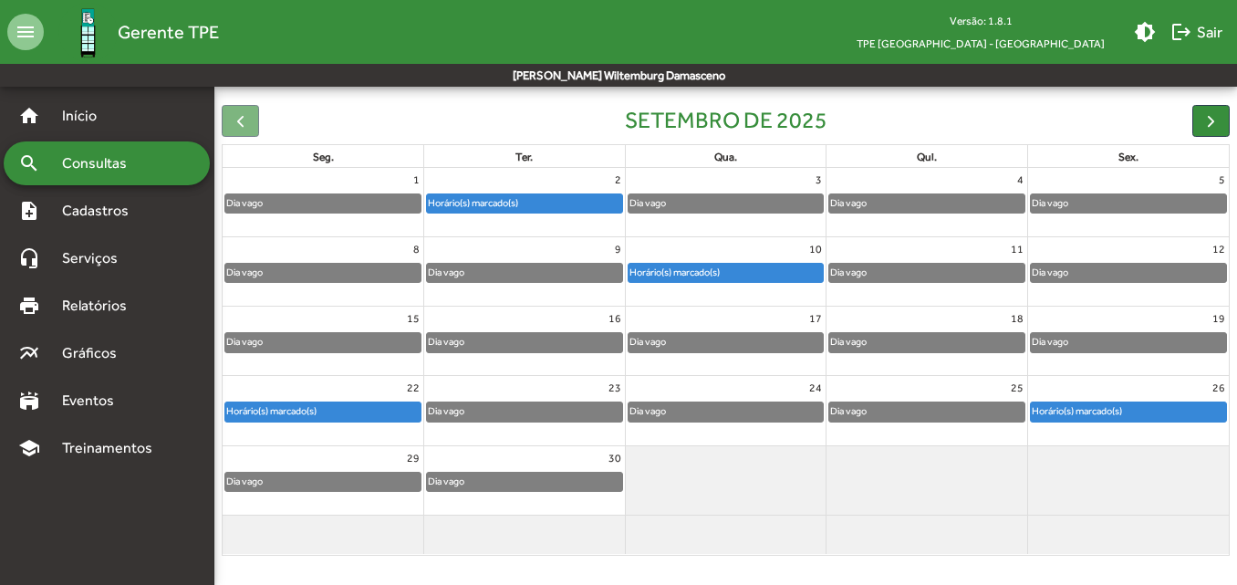
click at [1085, 422] on div at bounding box center [1128, 423] width 201 height 2
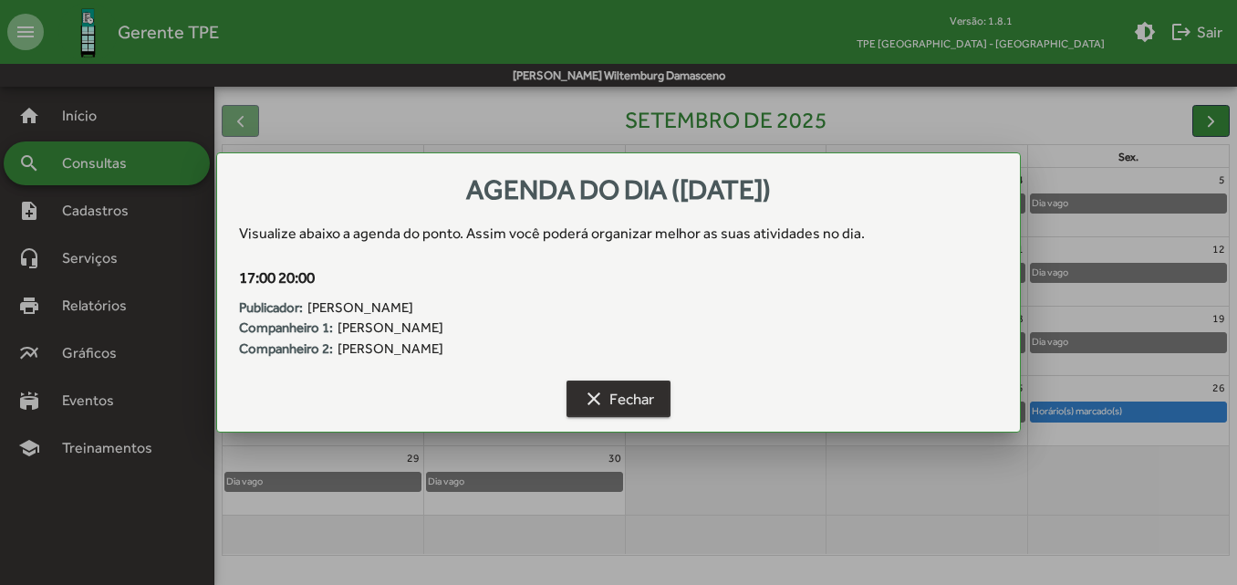
click at [615, 392] on span "clear Fechar" at bounding box center [618, 398] width 71 height 33
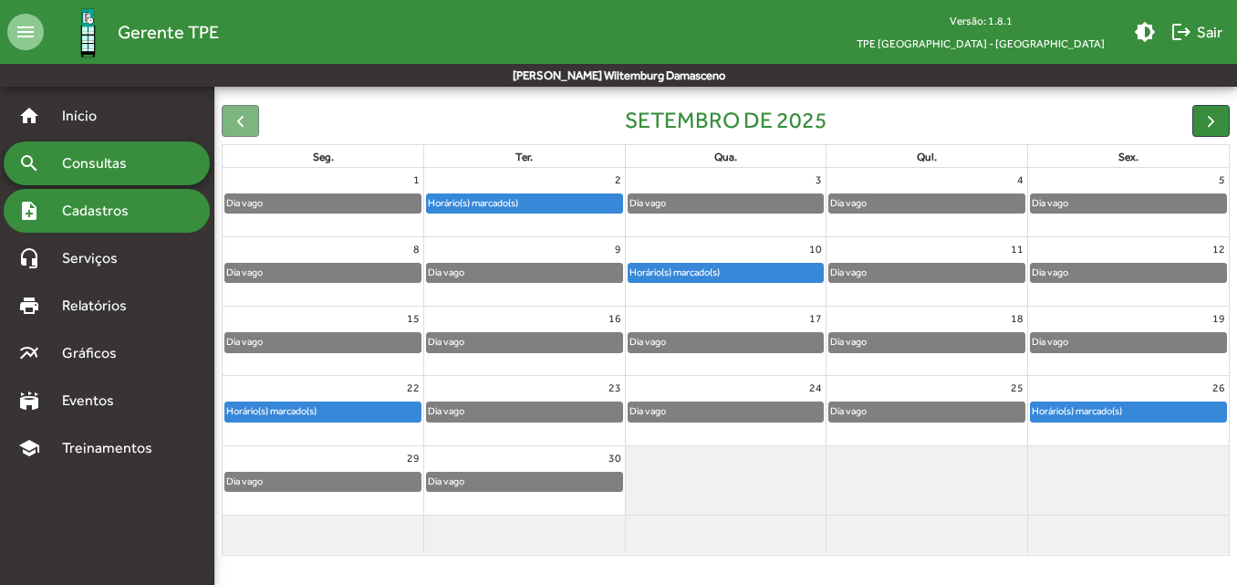
click at [173, 216] on div "note_add Cadastros" at bounding box center [107, 211] width 206 height 44
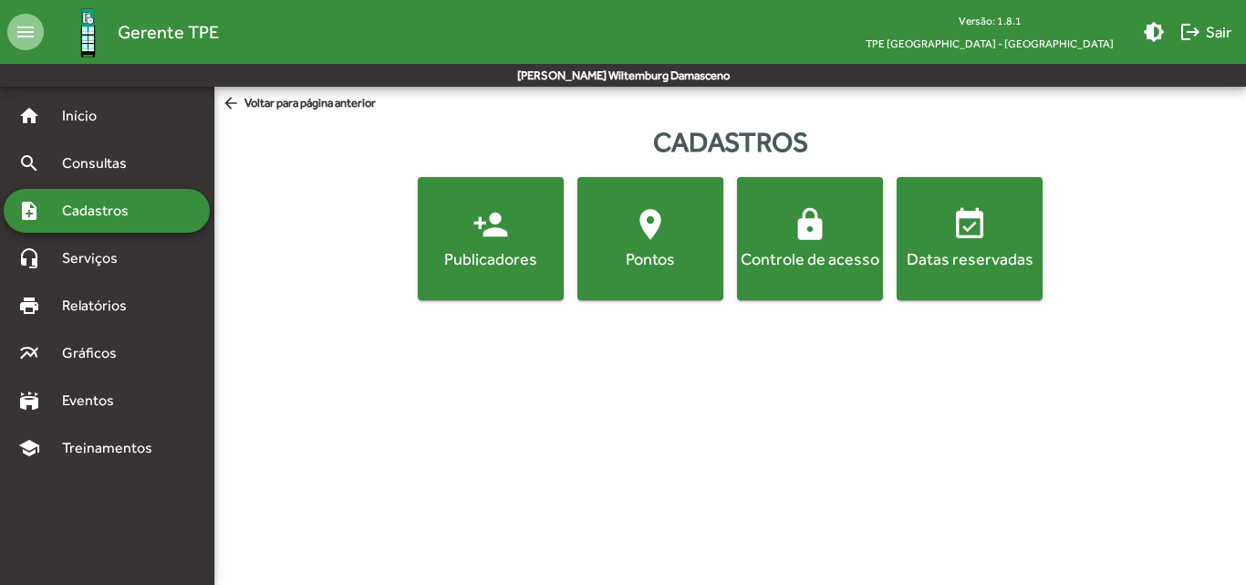
click at [678, 290] on button "location_on [GEOGRAPHIC_DATA]" at bounding box center [650, 238] width 146 height 123
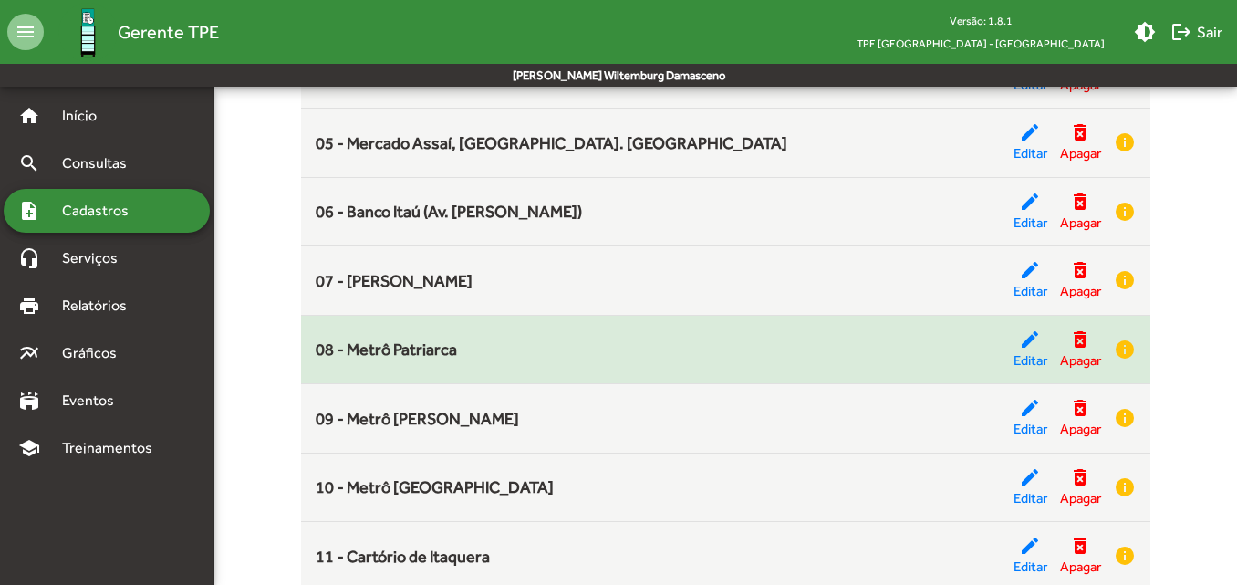
scroll to position [456, 0]
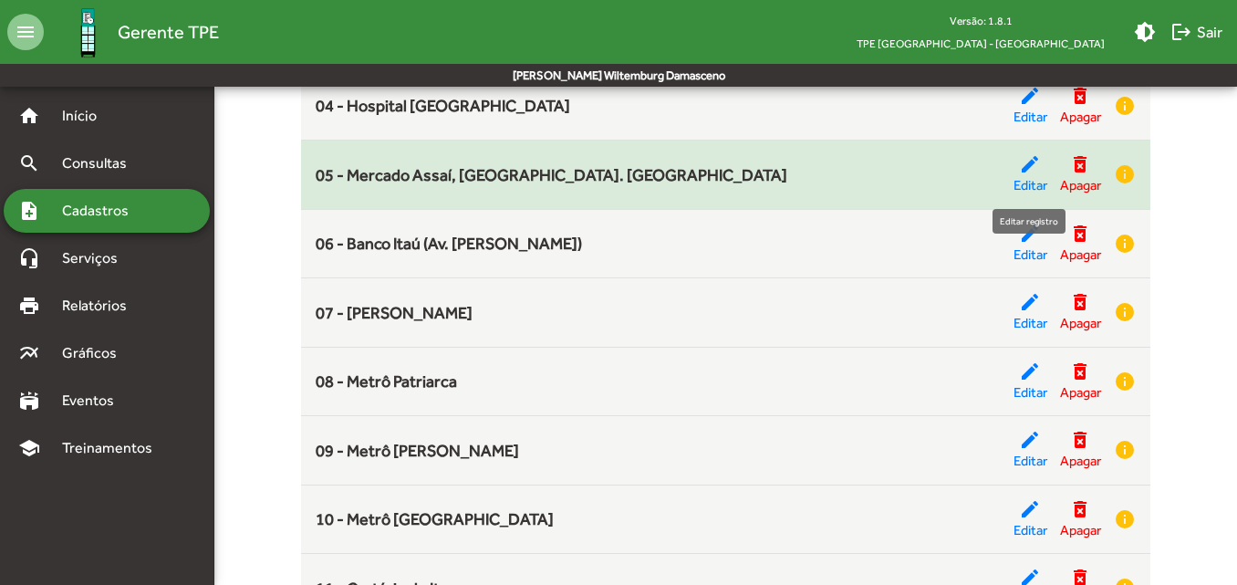
click at [1032, 180] on span "Editar" at bounding box center [1030, 185] width 34 height 21
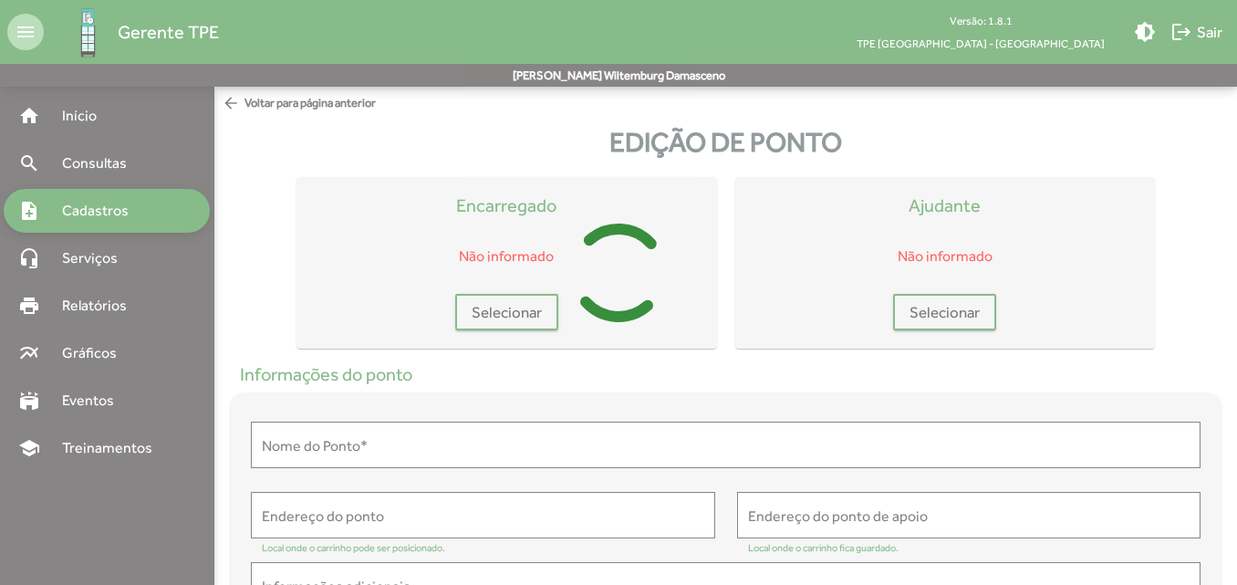
type input "**********"
type textarea "**********"
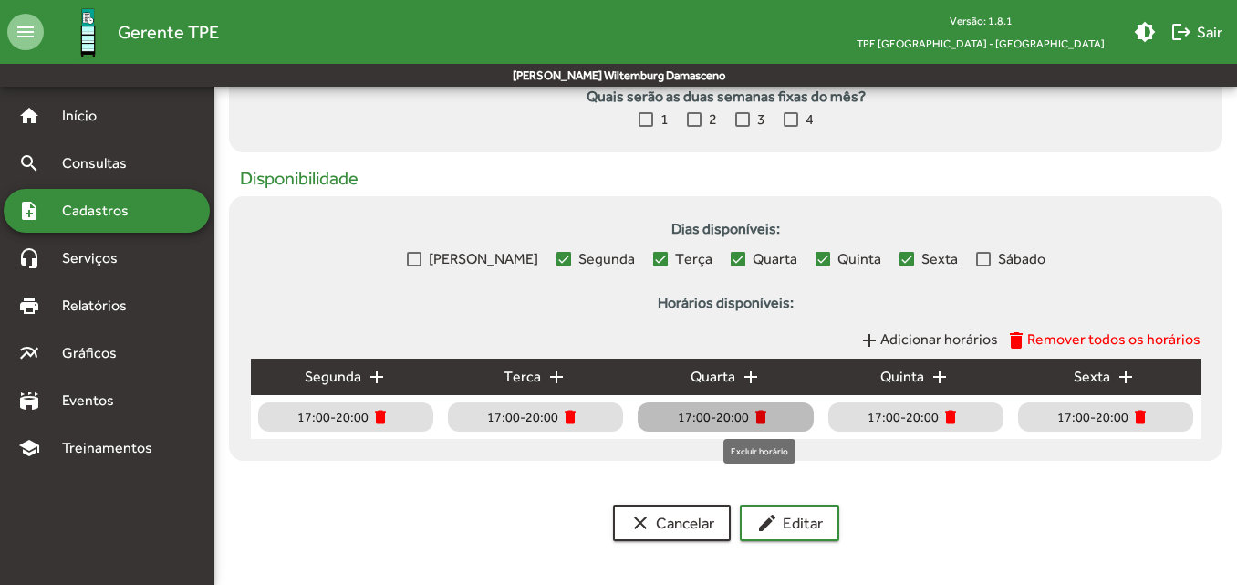
click at [757, 418] on mat-icon "delete" at bounding box center [760, 417] width 18 height 18
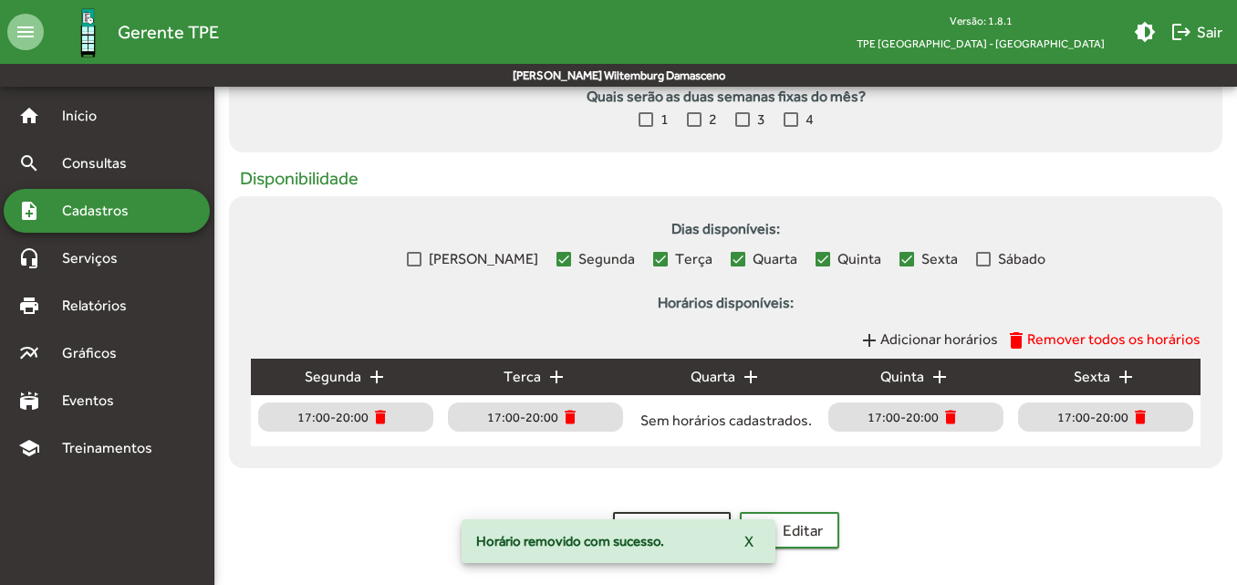
click at [753, 379] on mat-icon "add" at bounding box center [751, 377] width 22 height 22
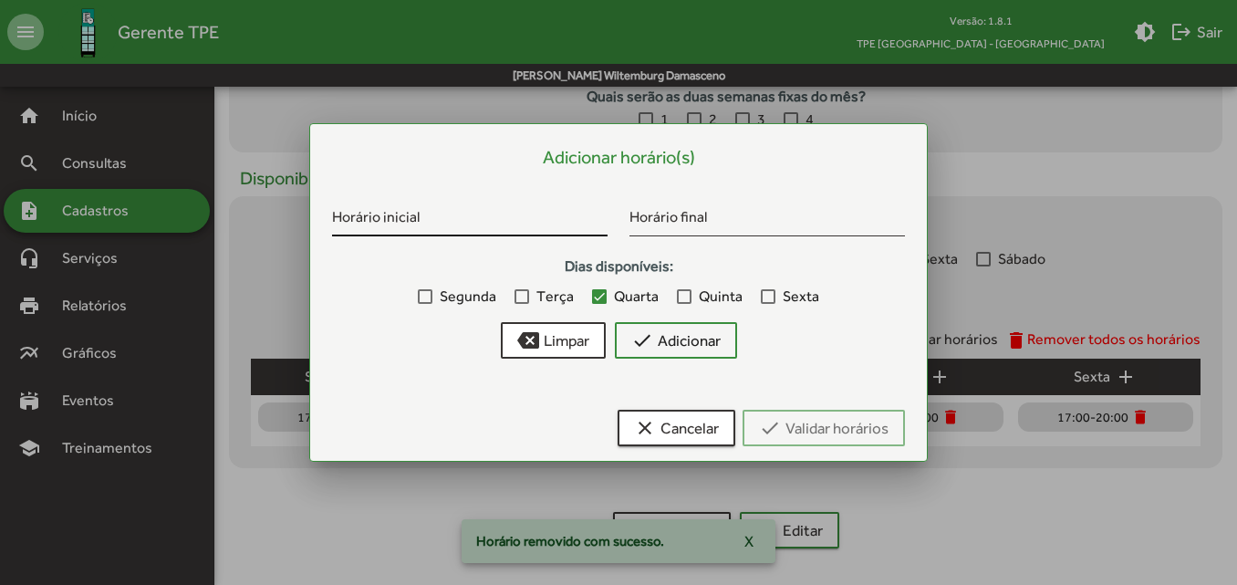
click at [535, 211] on div "Horário inicial" at bounding box center [469, 214] width 275 height 43
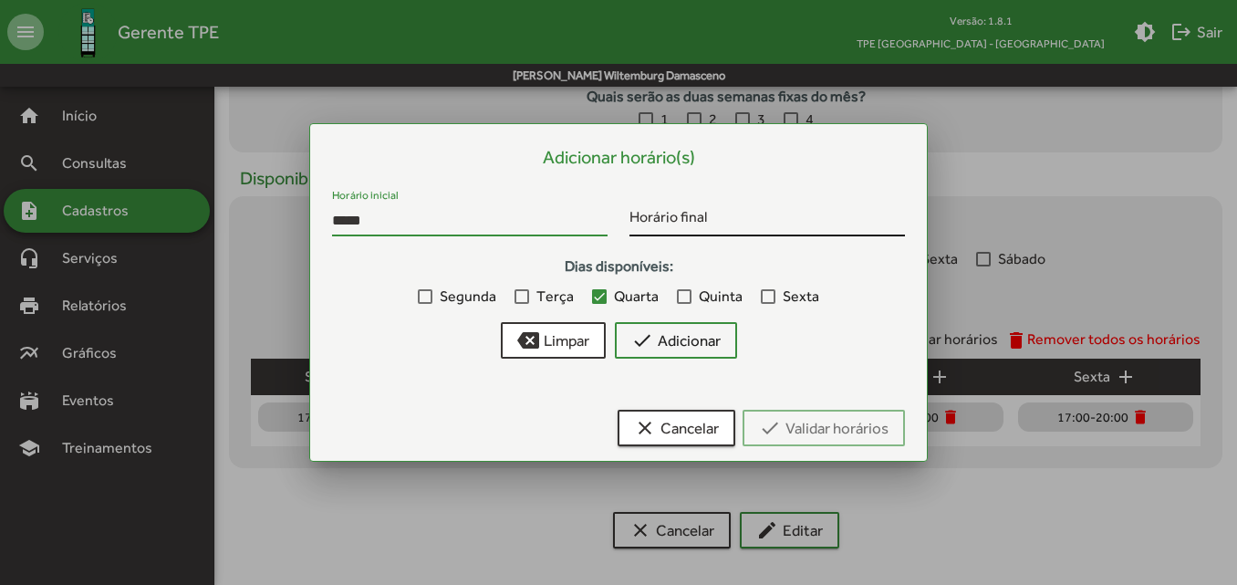
type input "*****"
click at [657, 222] on input "Horário final" at bounding box center [766, 220] width 275 height 16
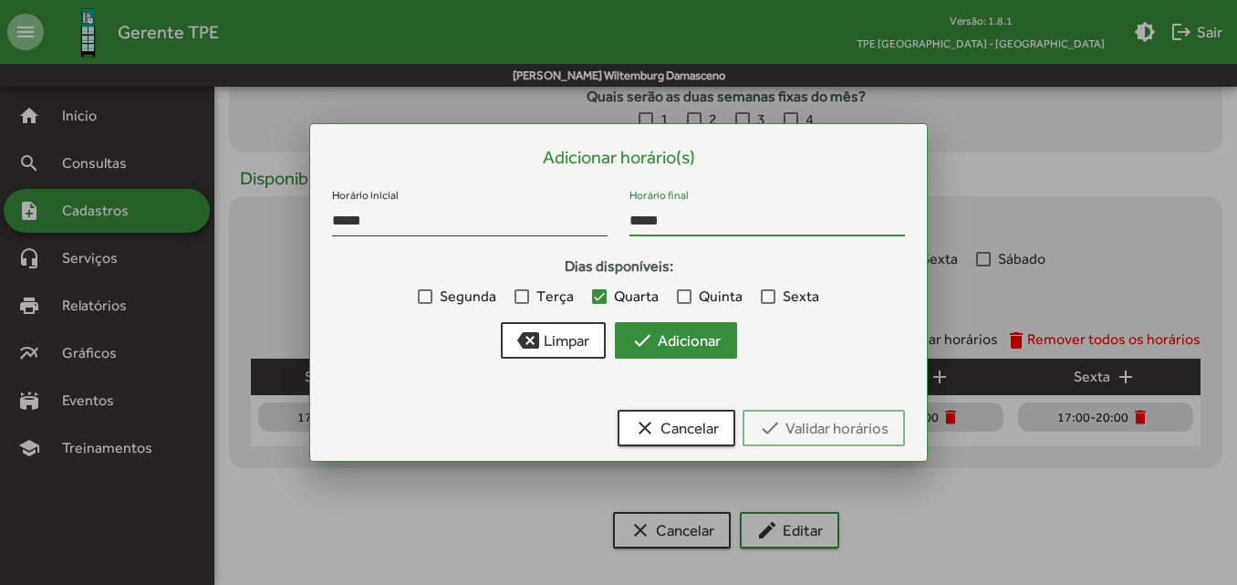
type input "*****"
click at [653, 337] on span "check Adicionar" at bounding box center [675, 340] width 89 height 33
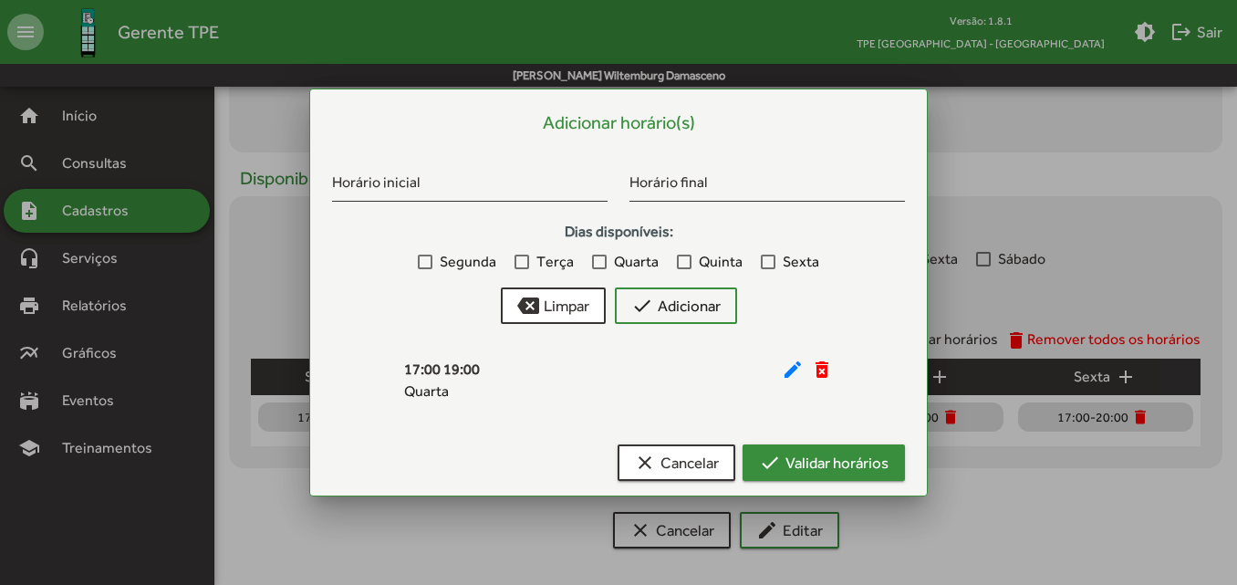
click at [821, 471] on span "check Validar horários" at bounding box center [823, 462] width 129 height 33
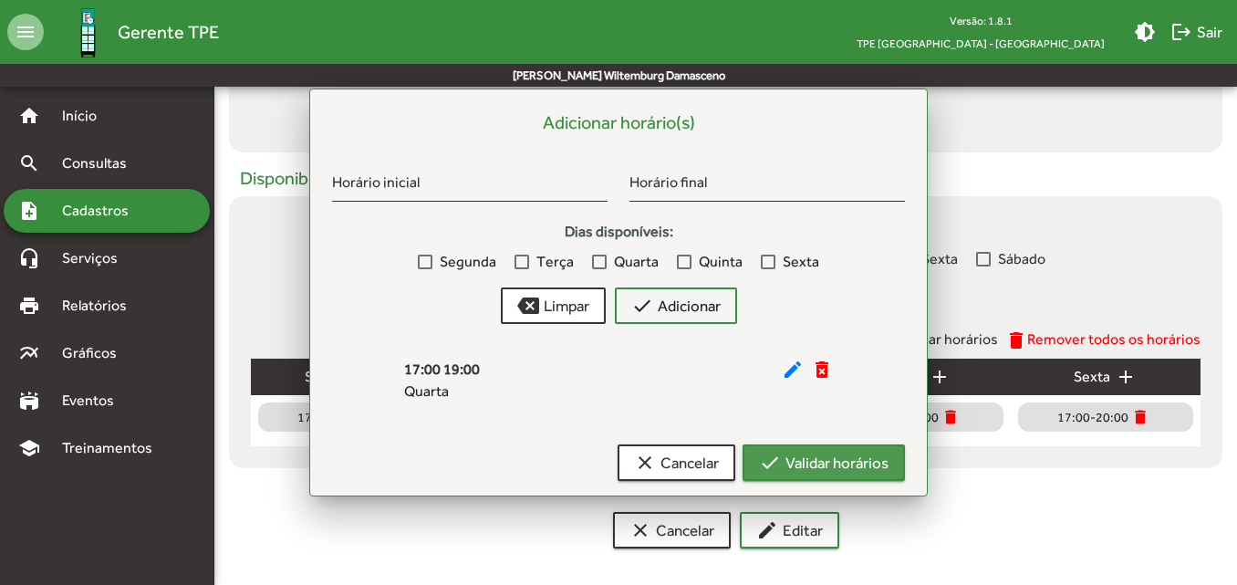
scroll to position [720, 0]
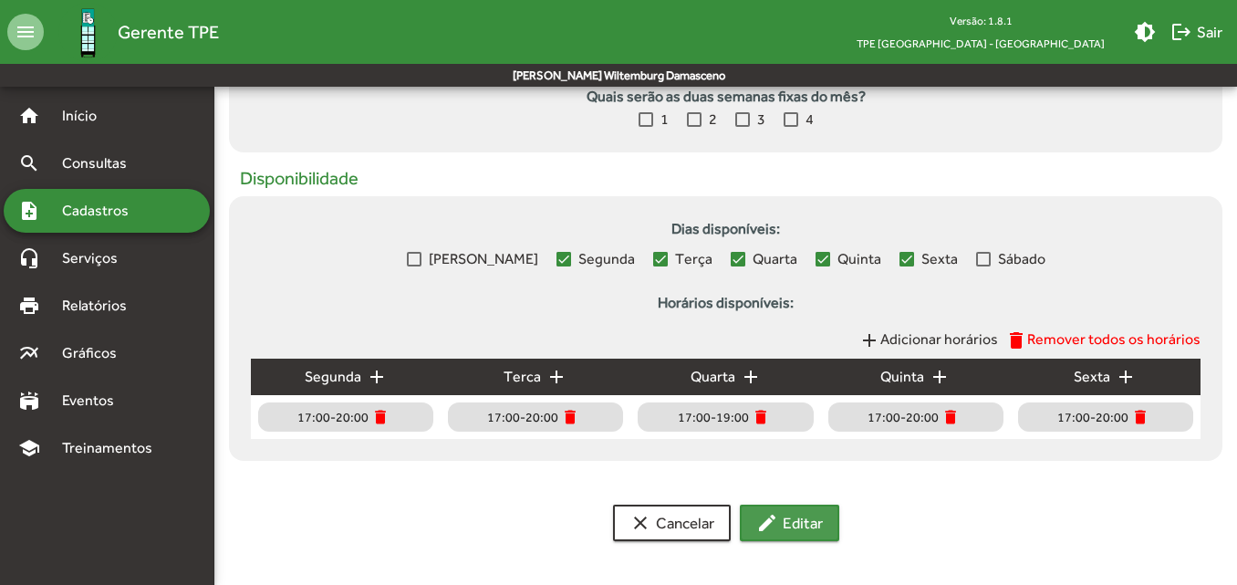
click at [791, 531] on span "edit Editar" at bounding box center [789, 522] width 67 height 33
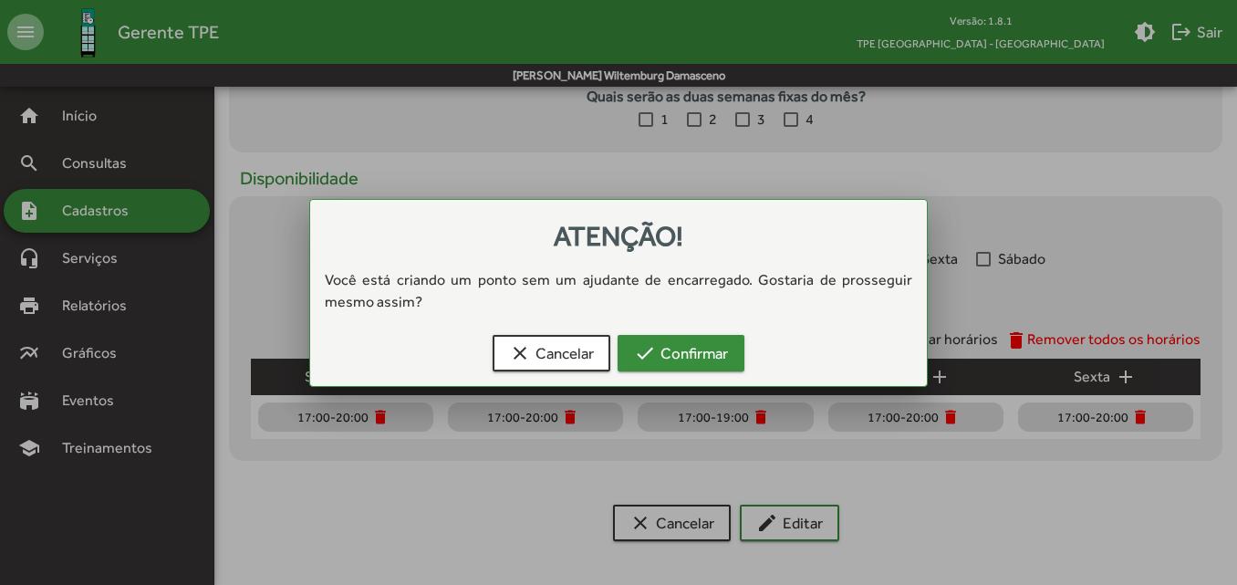
click at [638, 365] on span "check Confirmar" at bounding box center [681, 352] width 94 height 33
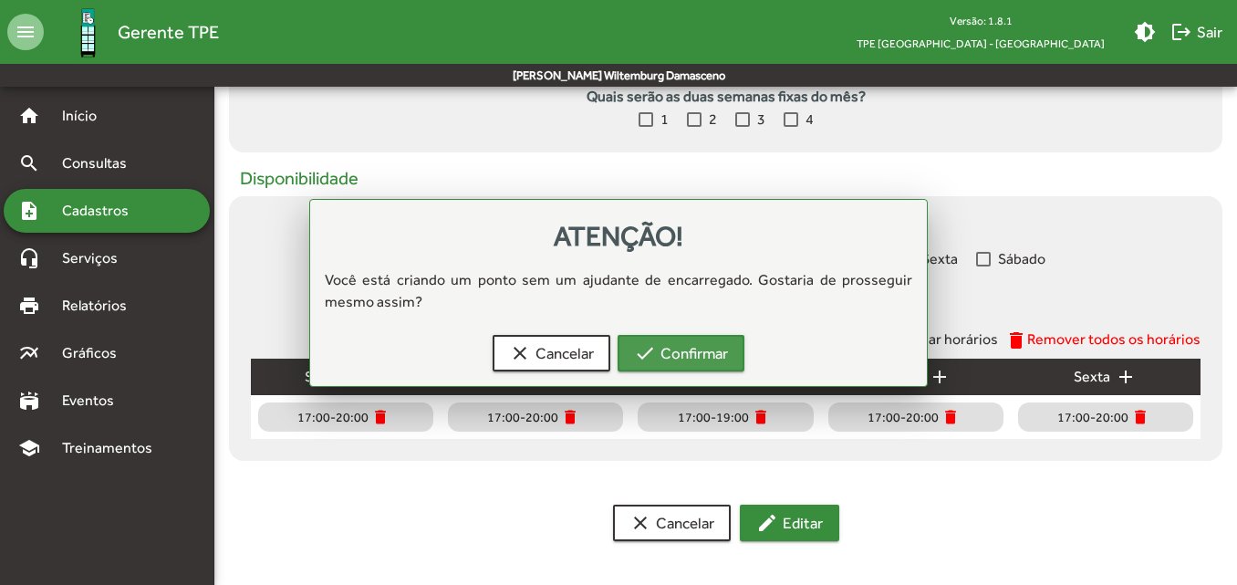
scroll to position [720, 0]
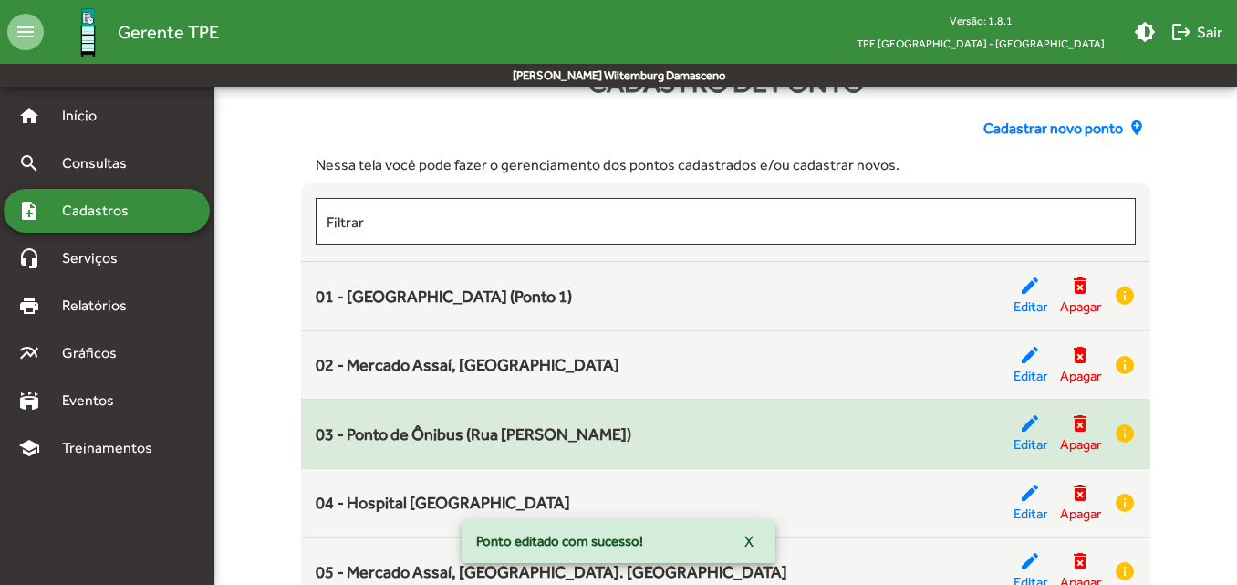
scroll to position [91, 0]
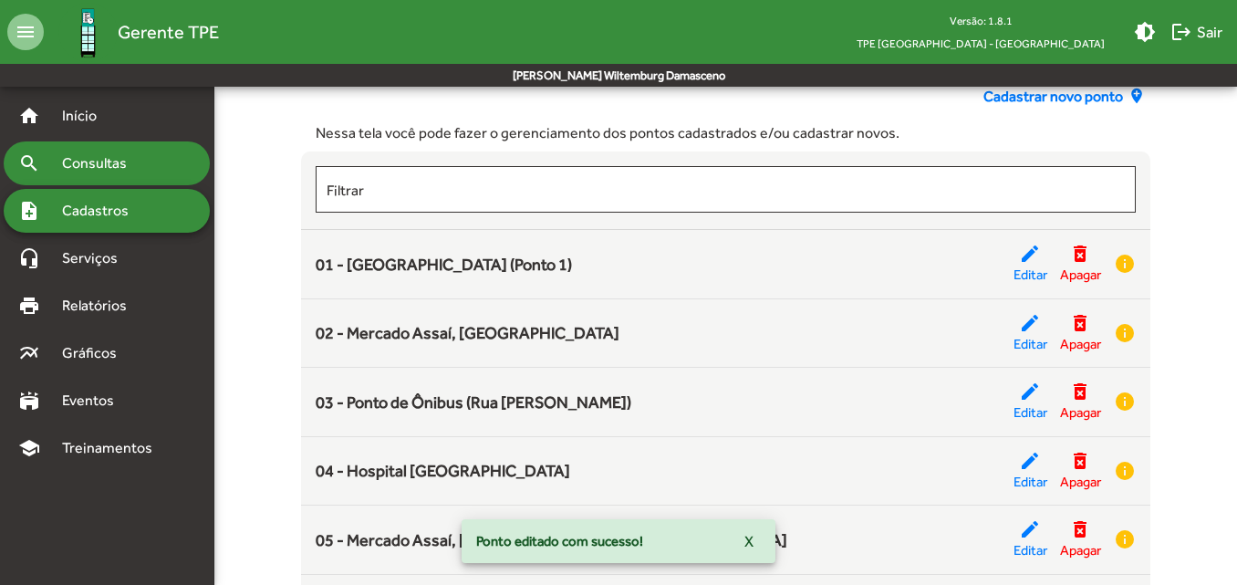
click at [57, 180] on div "search Consultas" at bounding box center [107, 163] width 206 height 44
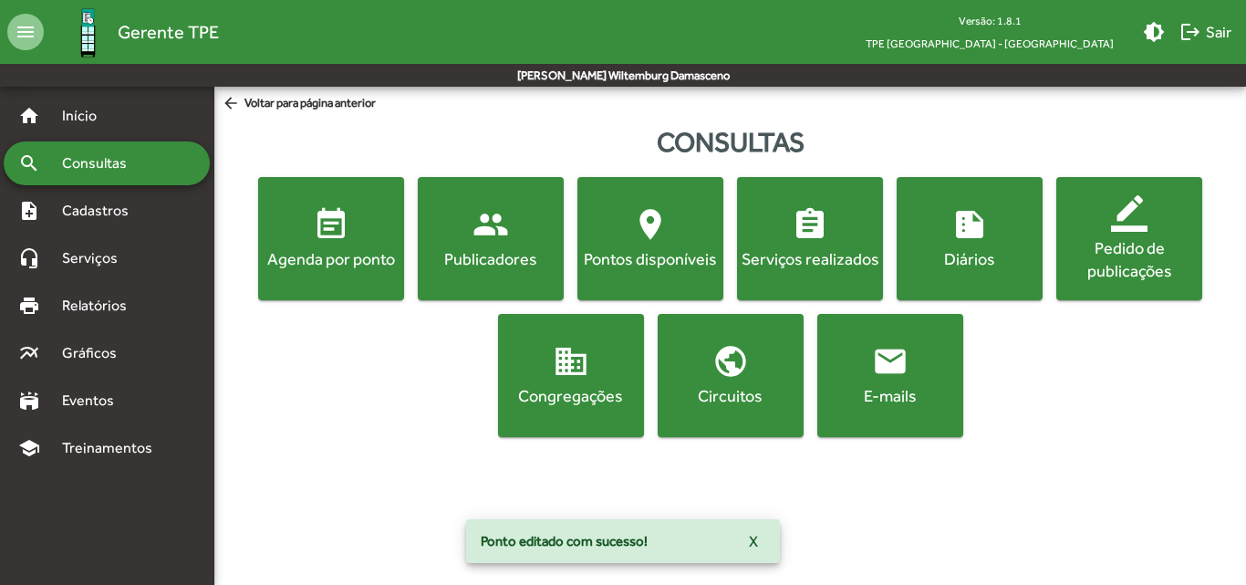
click at [353, 285] on button "event_note Agenda por ponto" at bounding box center [331, 238] width 146 height 123
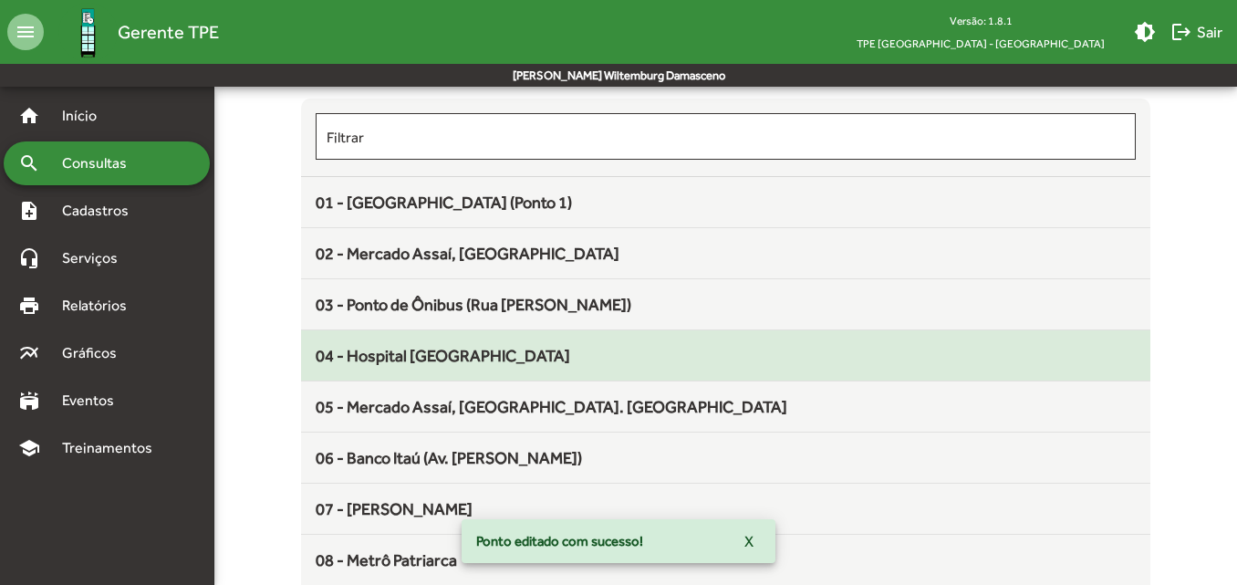
scroll to position [182, 0]
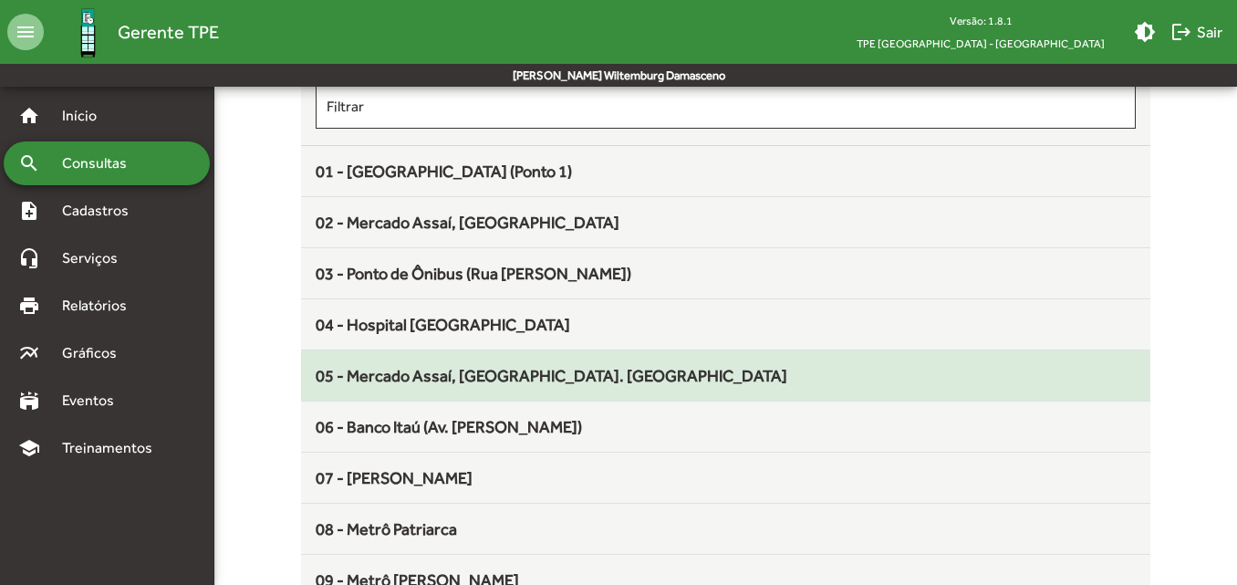
click at [386, 390] on mat-list-item "05 - Mercado Assaí, [GEOGRAPHIC_DATA]. [GEOGRAPHIC_DATA]" at bounding box center [725, 375] width 848 height 51
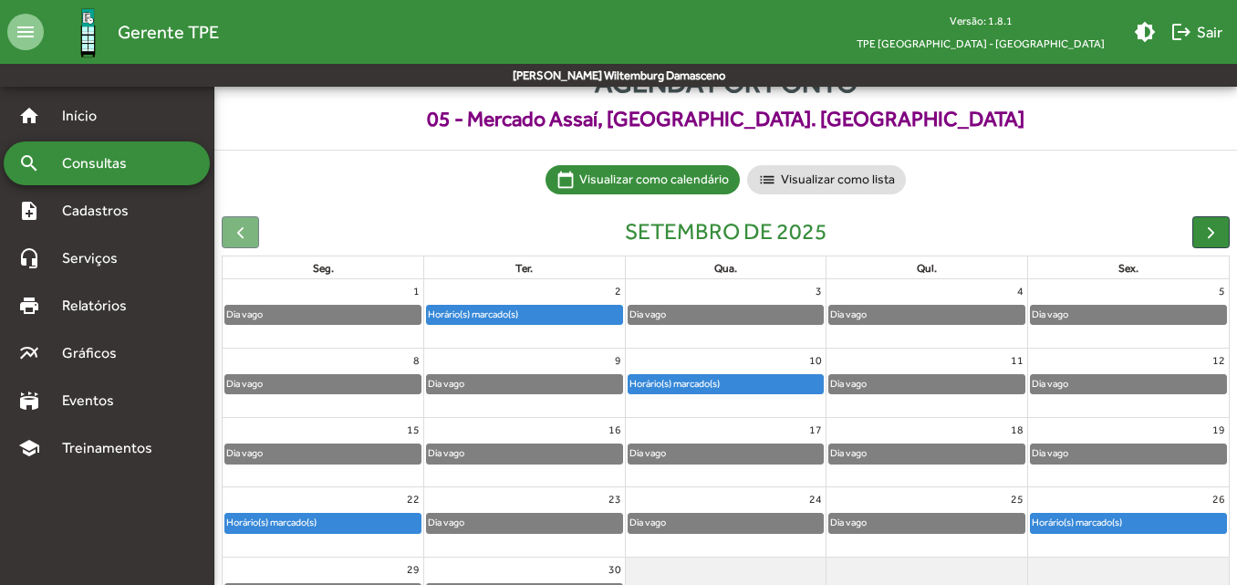
scroll to position [91, 0]
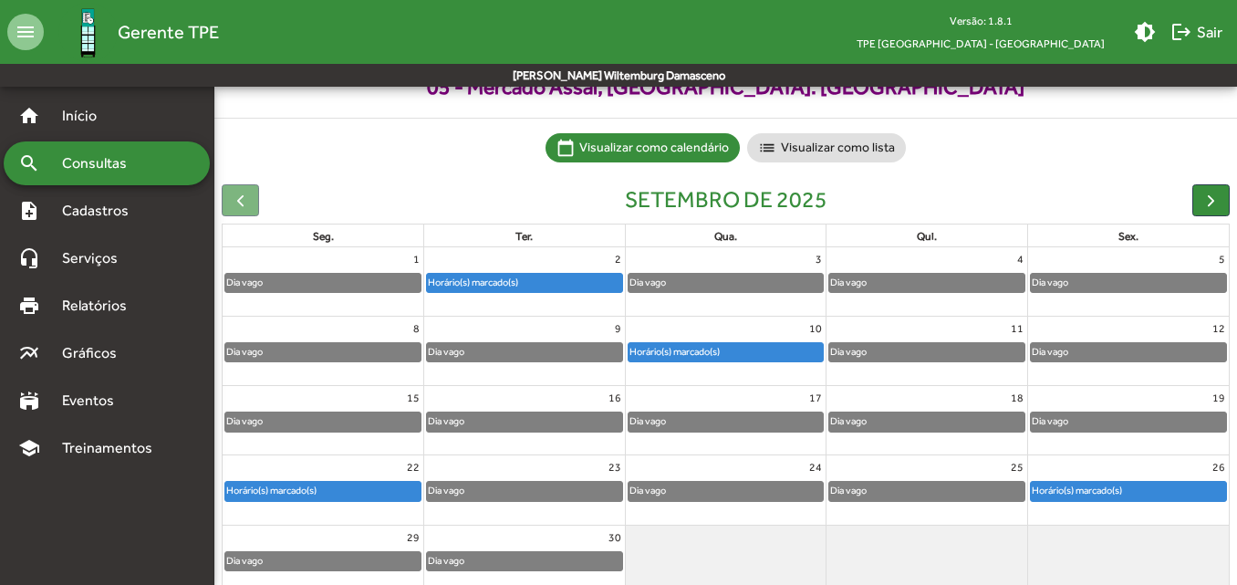
click at [741, 359] on div "Horário(s) marcado(s)" at bounding box center [725, 352] width 195 height 18
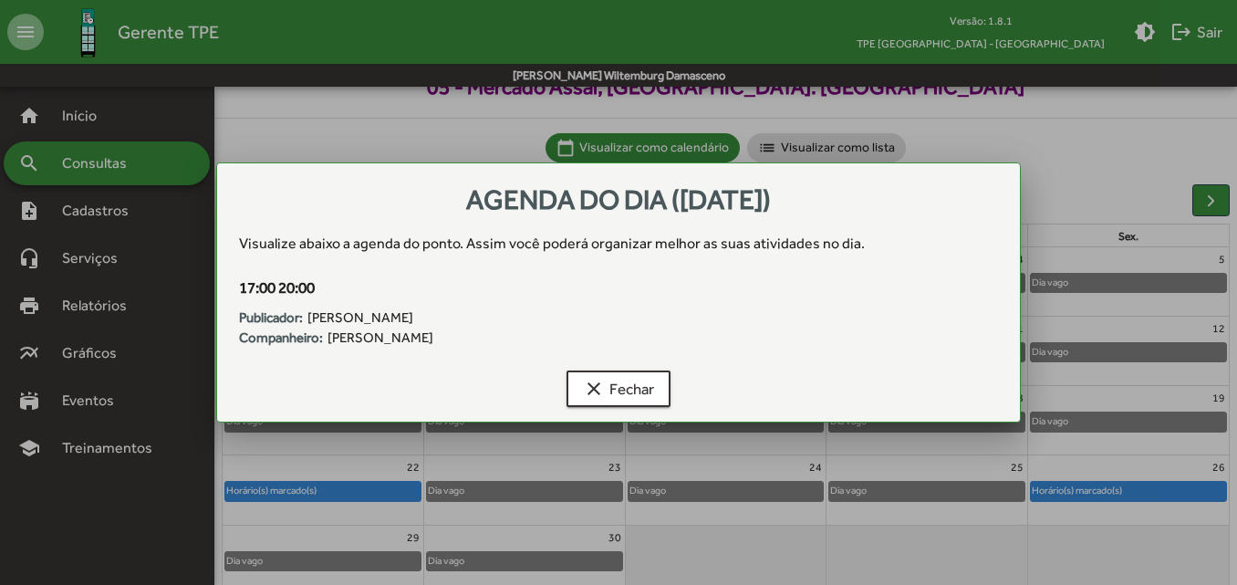
scroll to position [0, 0]
click at [630, 398] on span "clear Fechar" at bounding box center [618, 388] width 71 height 33
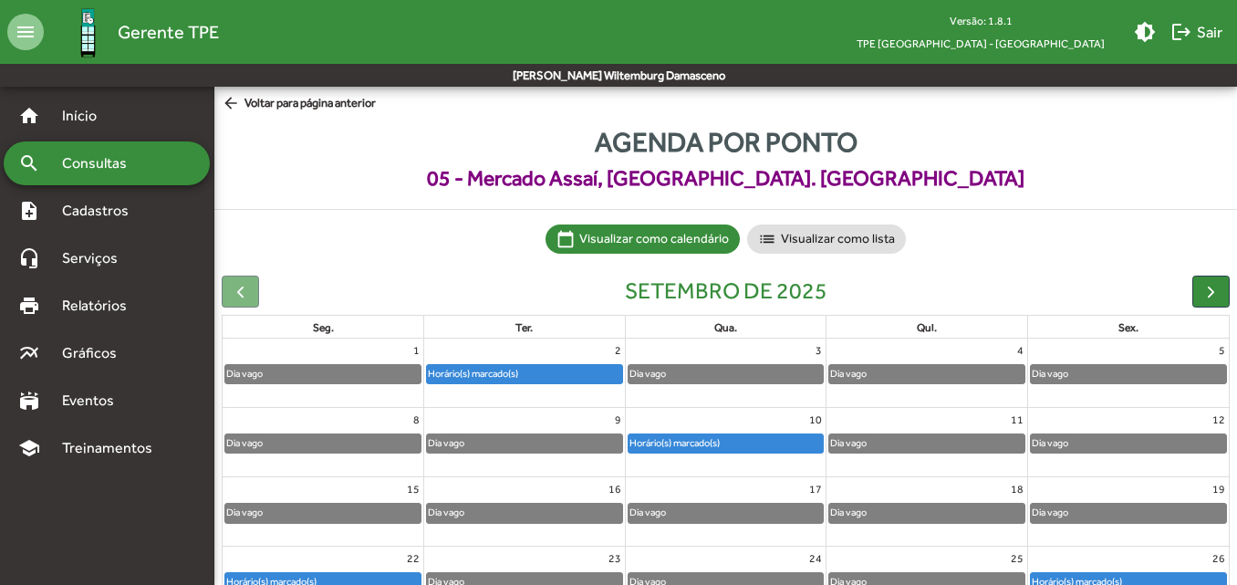
scroll to position [91, 0]
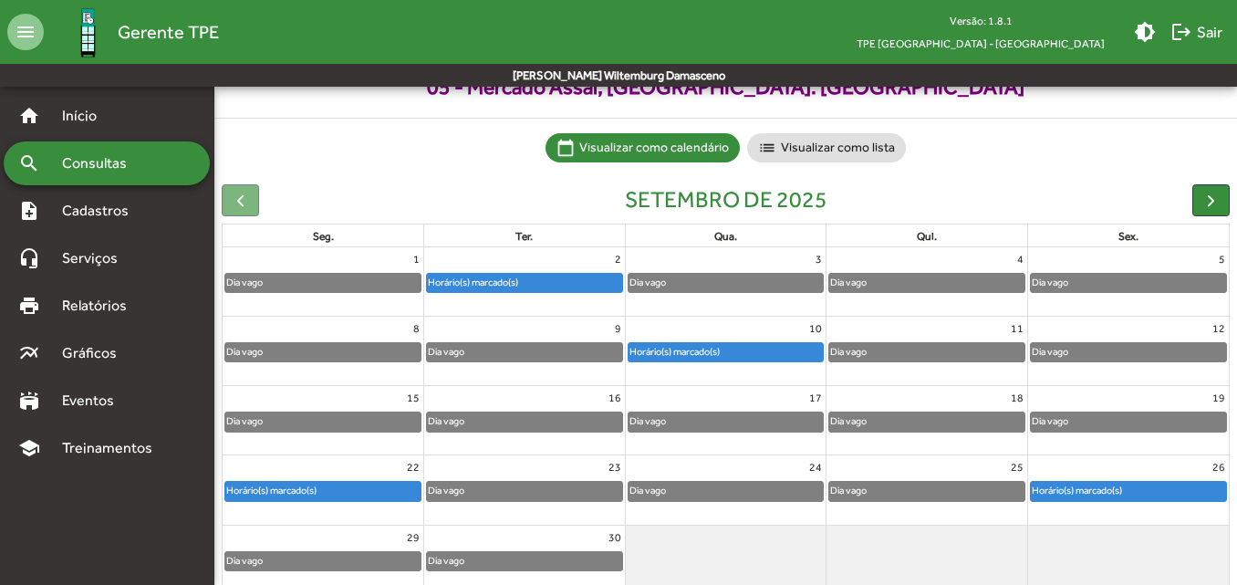
click at [487, 284] on div "Horário(s) marcado(s)" at bounding box center [473, 282] width 92 height 17
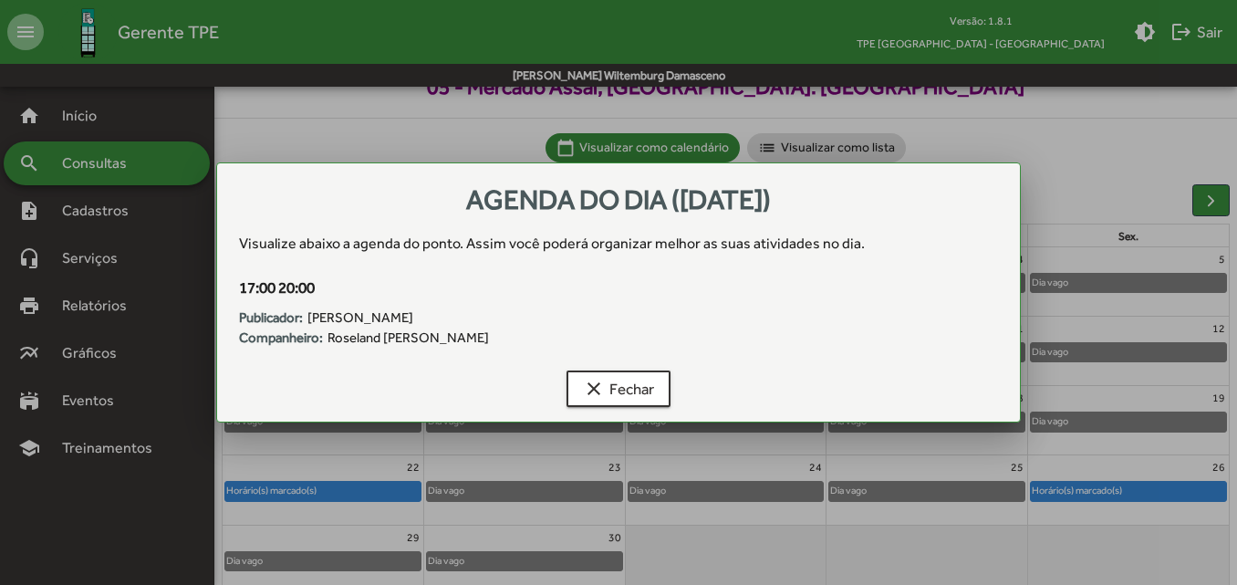
scroll to position [0, 0]
click at [638, 394] on span "clear Fechar" at bounding box center [618, 388] width 71 height 33
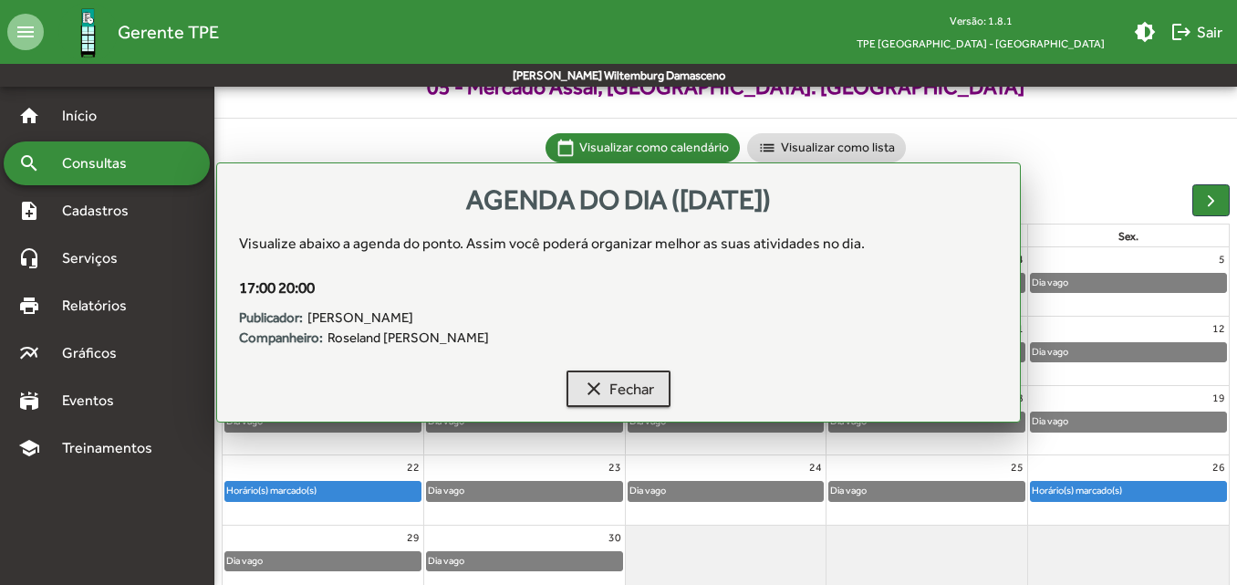
scroll to position [91, 0]
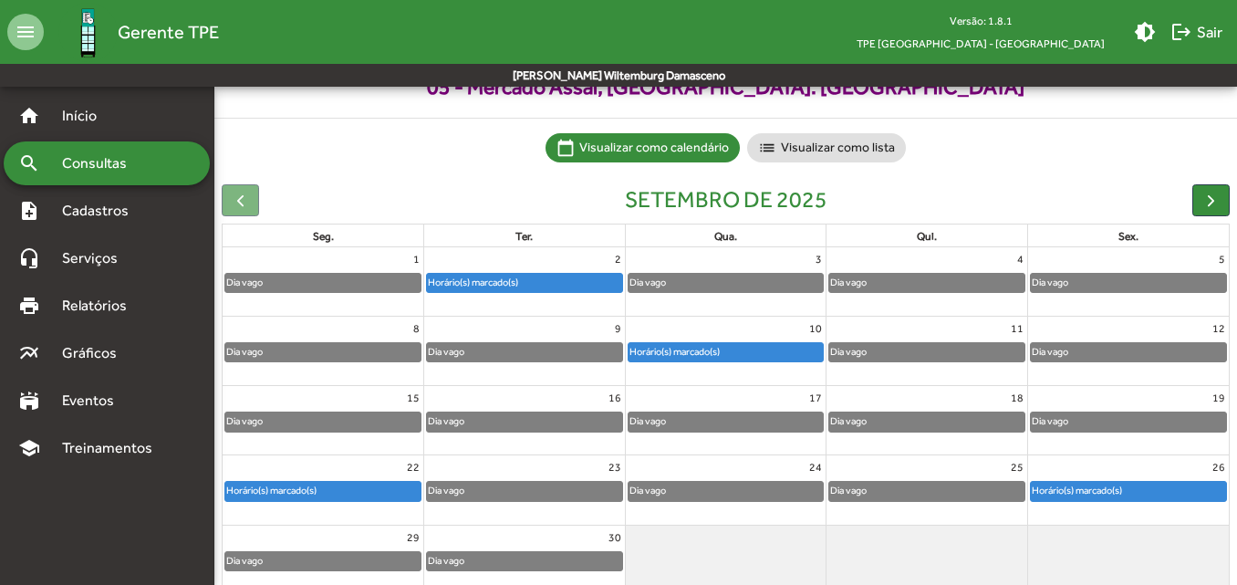
click at [712, 321] on div "10" at bounding box center [726, 328] width 201 height 24
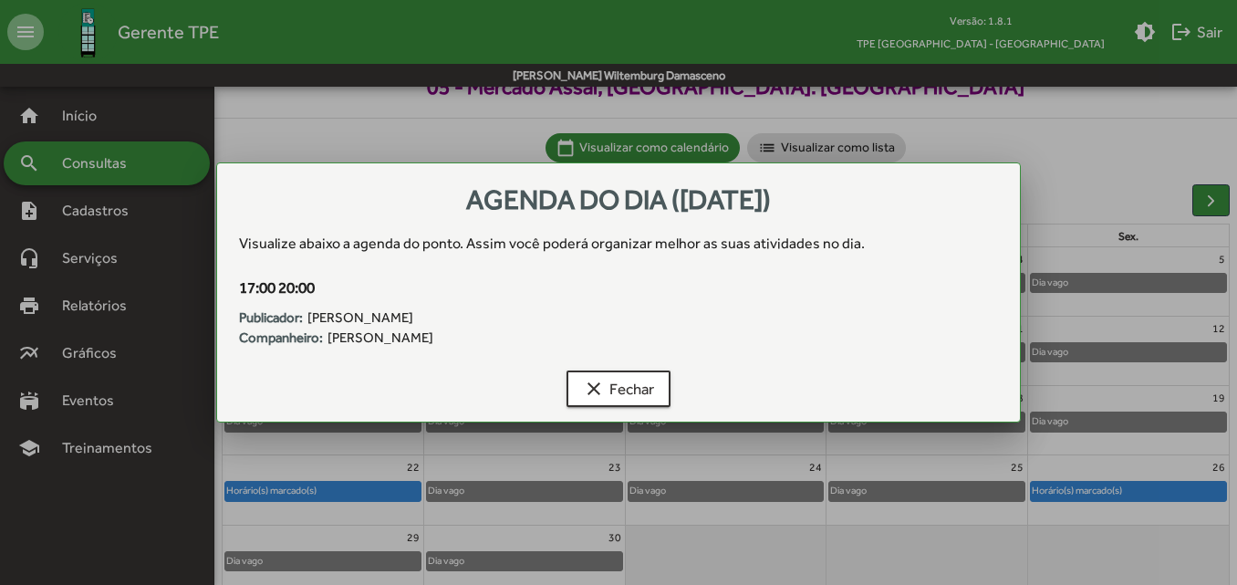
scroll to position [0, 0]
click at [646, 392] on span "clear Fechar" at bounding box center [618, 388] width 71 height 33
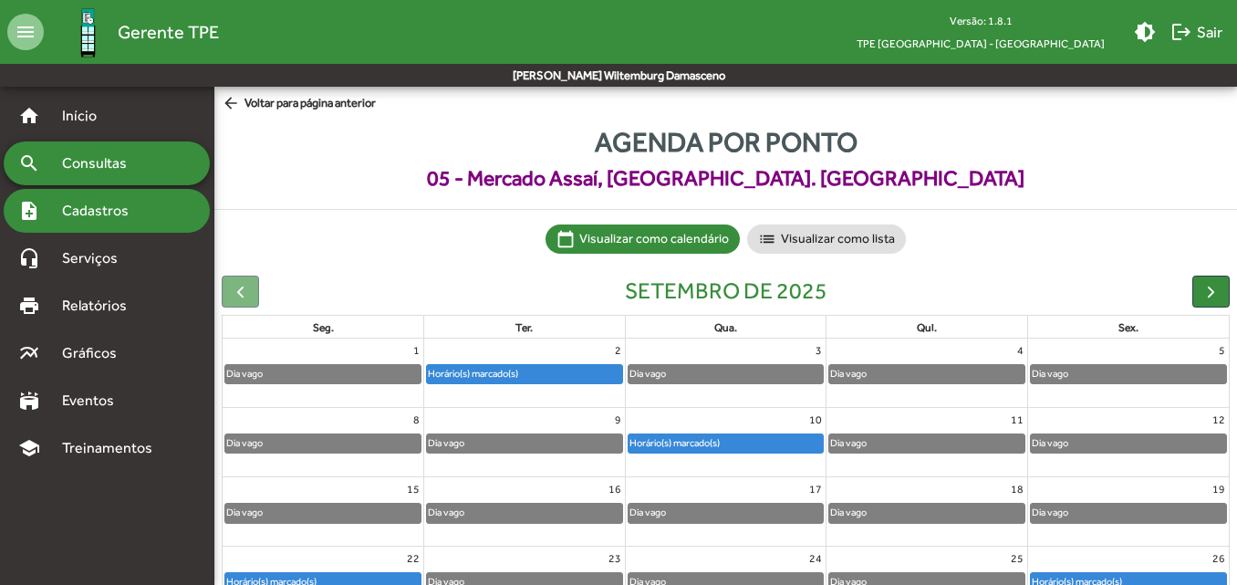
click at [76, 196] on div "note_add Cadastros" at bounding box center [107, 211] width 206 height 44
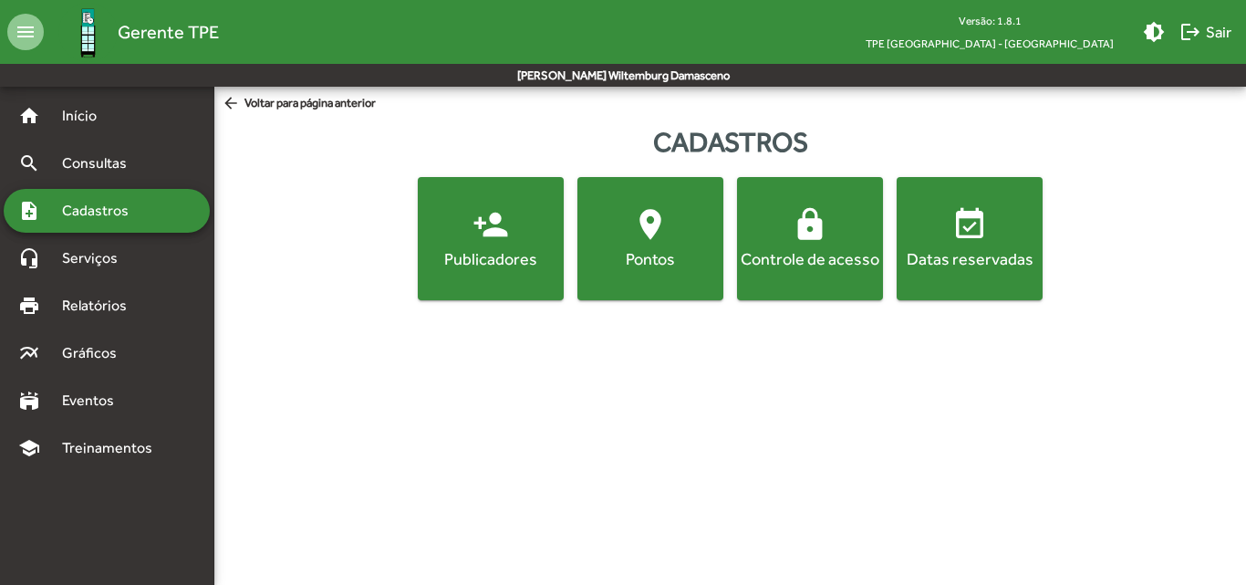
drag, startPoint x: 411, startPoint y: 254, endPoint x: 442, endPoint y: 260, distance: 31.7
click at [413, 254] on div "person_add Publicadores location_on Pontos lock Controle de acesso event_availa…" at bounding box center [730, 238] width 1024 height 123
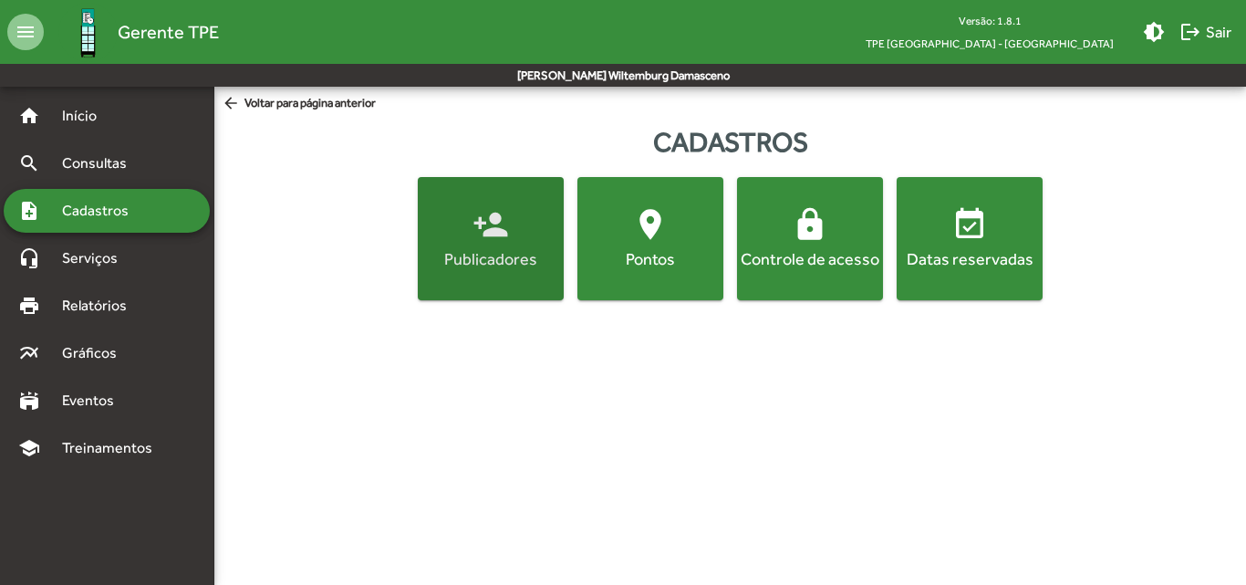
click at [452, 263] on div "Publicadores" at bounding box center [490, 258] width 139 height 23
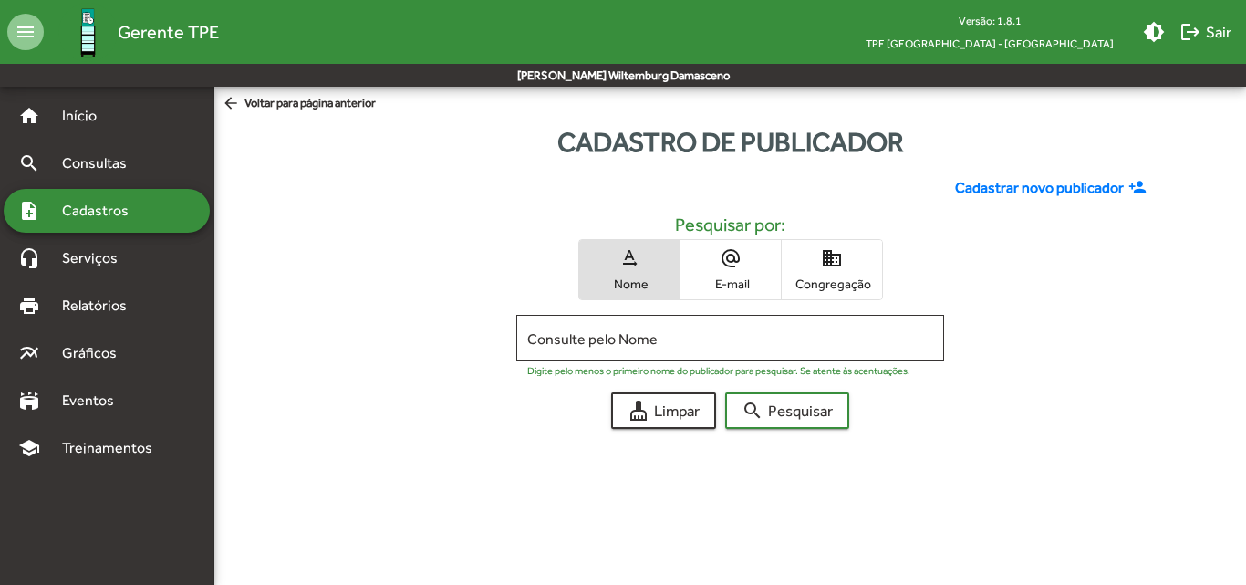
click at [865, 285] on span "Congregação" at bounding box center [831, 283] width 91 height 16
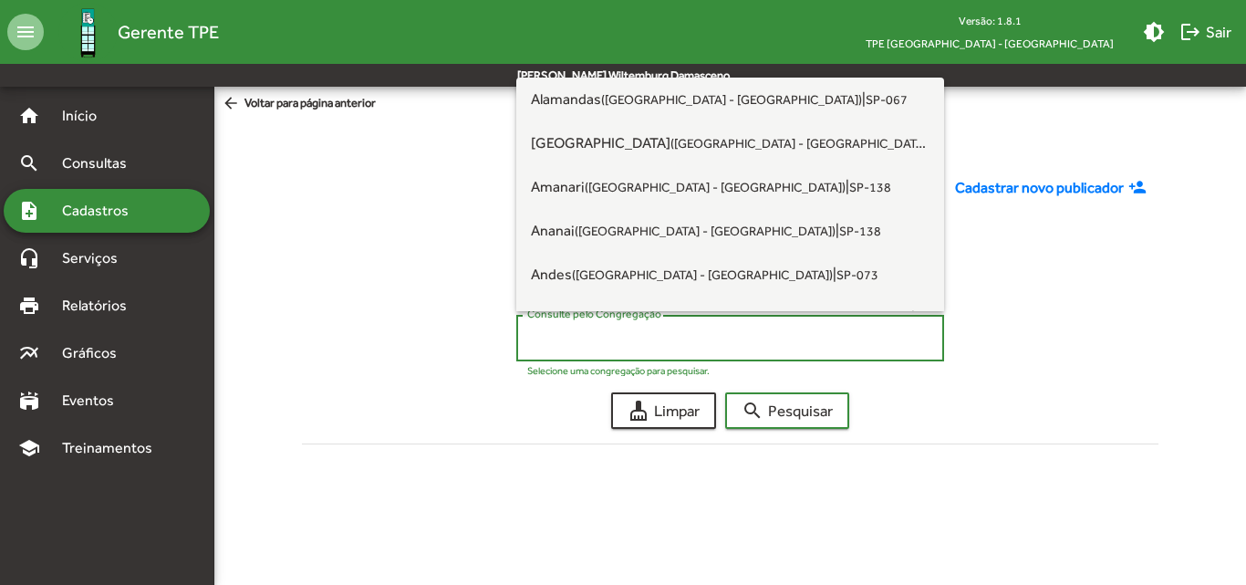
click at [867, 342] on input "Consulte pelo Congregação" at bounding box center [730, 338] width 406 height 16
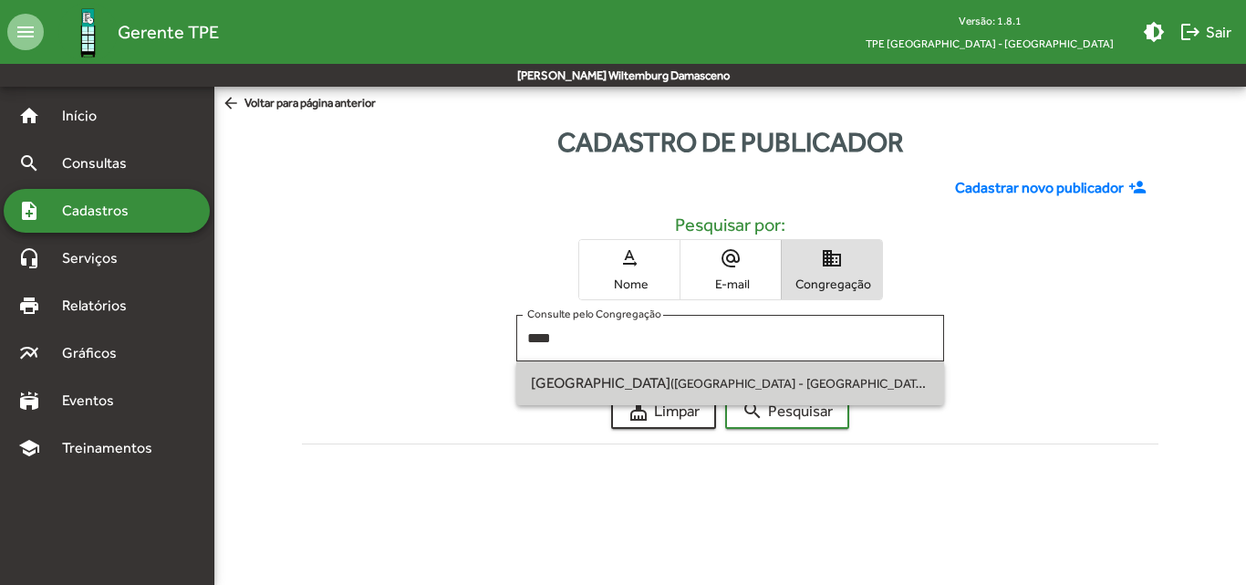
click at [864, 396] on span "[GEOGRAPHIC_DATA] ([GEOGRAPHIC_DATA] - [GEOGRAPHIC_DATA]) | SP-115" at bounding box center [730, 383] width 398 height 44
type input "**********"
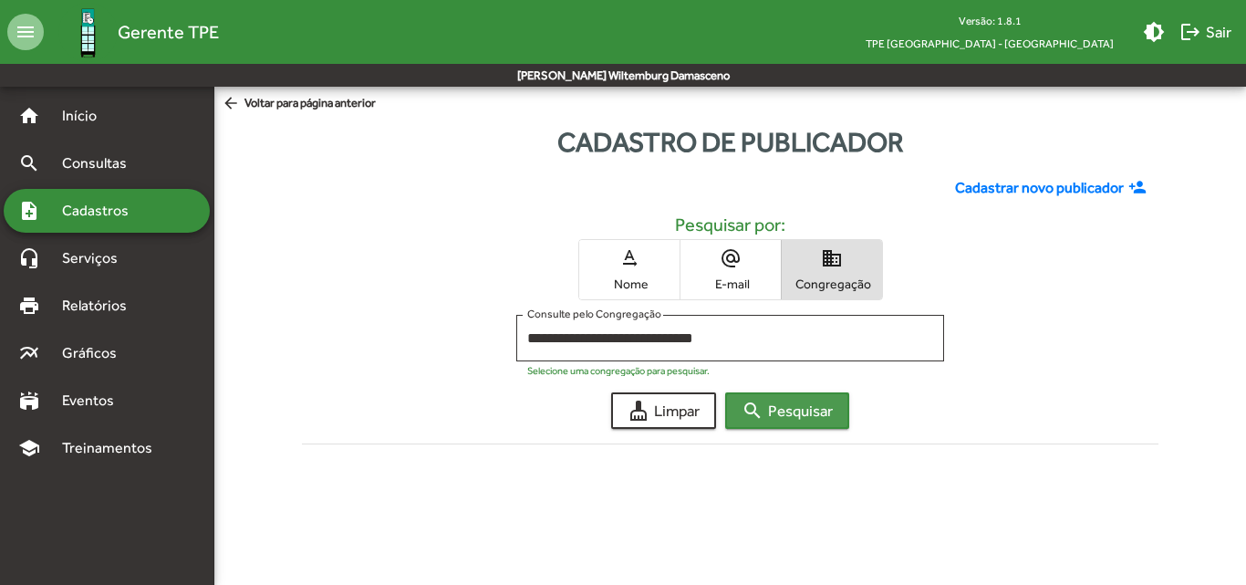
click at [746, 415] on mat-icon "search" at bounding box center [752, 410] width 22 height 22
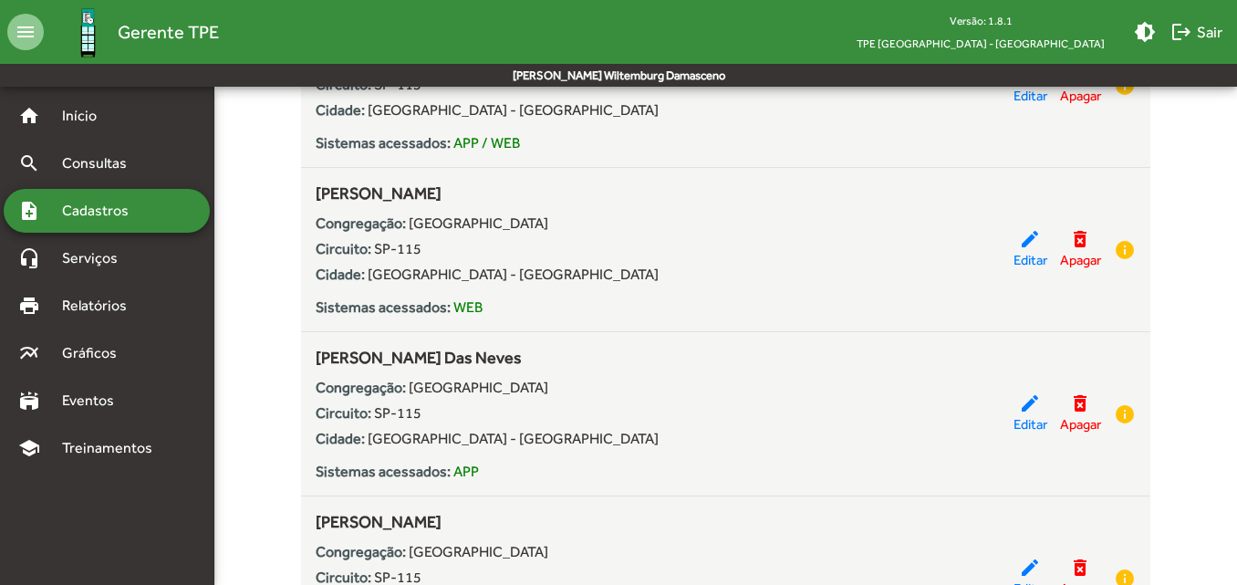
scroll to position [456, 0]
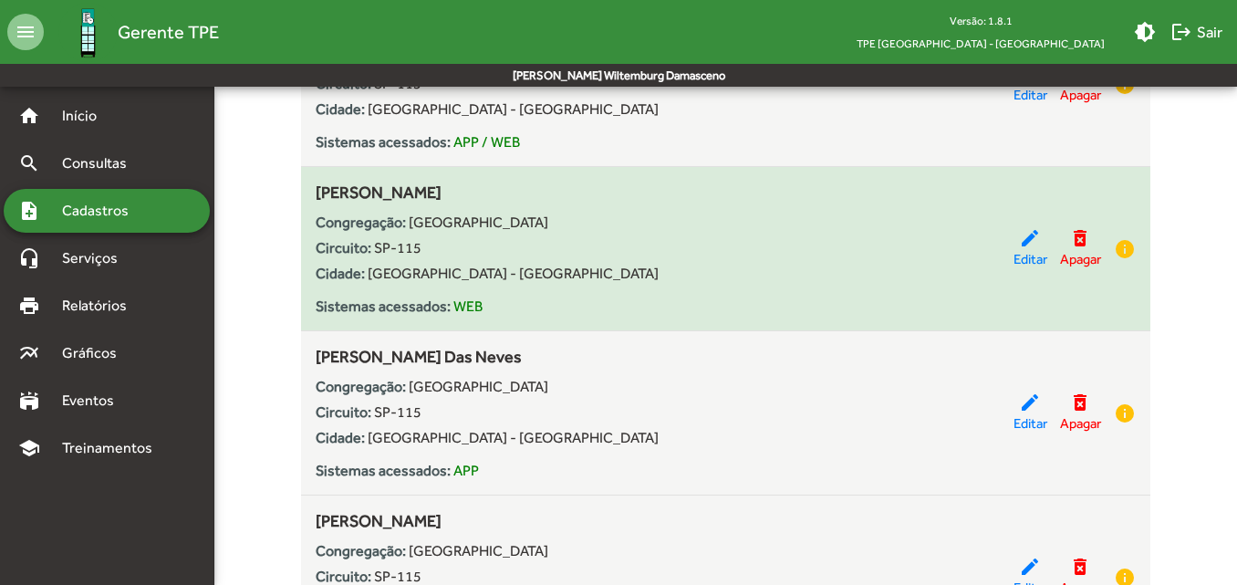
drag, startPoint x: 316, startPoint y: 193, endPoint x: 529, endPoint y: 200, distance: 212.6
click at [441, 200] on span "[PERSON_NAME]" at bounding box center [379, 191] width 126 height 19
copy span "[PERSON_NAME]"
click at [1020, 252] on span "Editar" at bounding box center [1030, 259] width 34 height 21
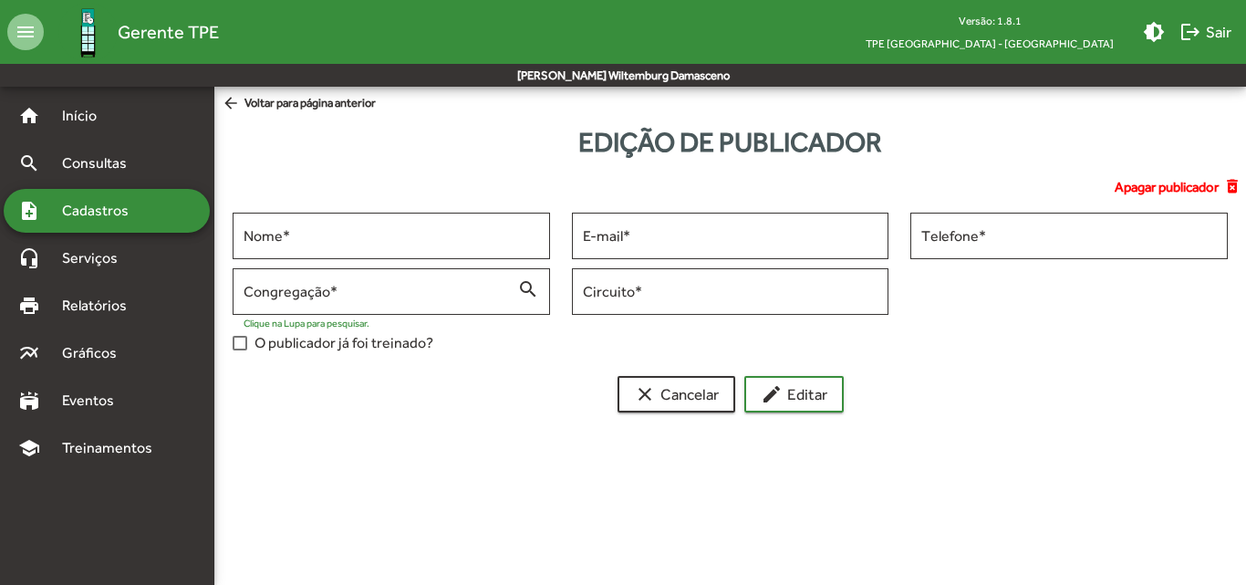
type input "**********"
type input "******"
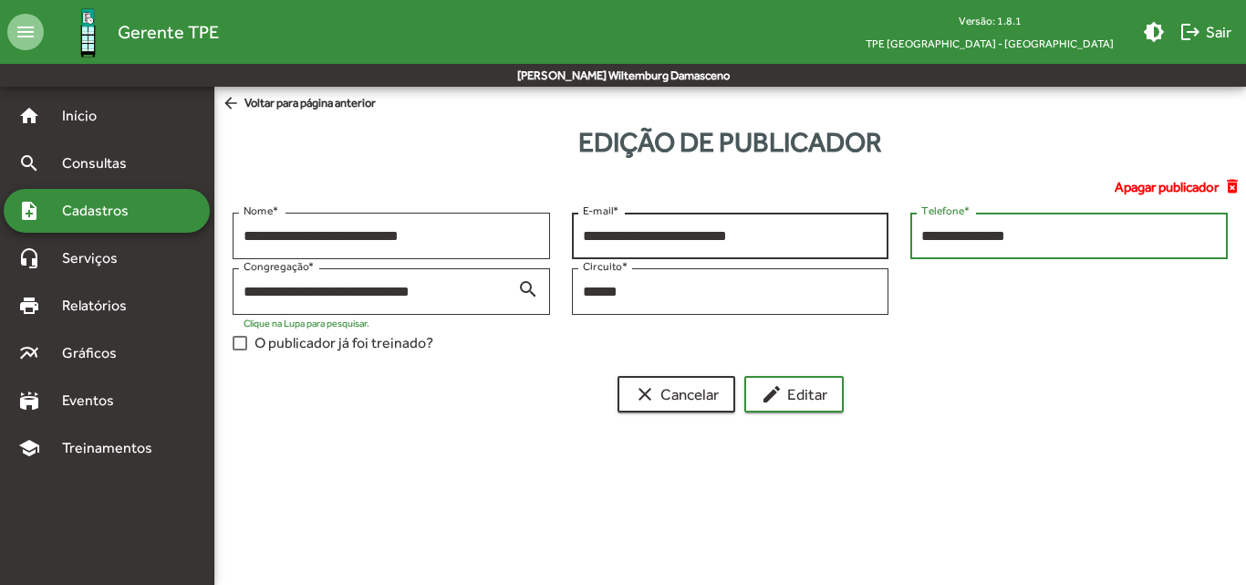
drag, startPoint x: 1043, startPoint y: 235, endPoint x: 885, endPoint y: 247, distance: 158.2
click at [885, 247] on div "**********" at bounding box center [730, 286] width 1017 height 149
drag, startPoint x: 789, startPoint y: 233, endPoint x: 563, endPoint y: 241, distance: 226.3
click at [563, 241] on div "**********" at bounding box center [730, 240] width 339 height 56
